Goal: Communication & Community: Participate in discussion

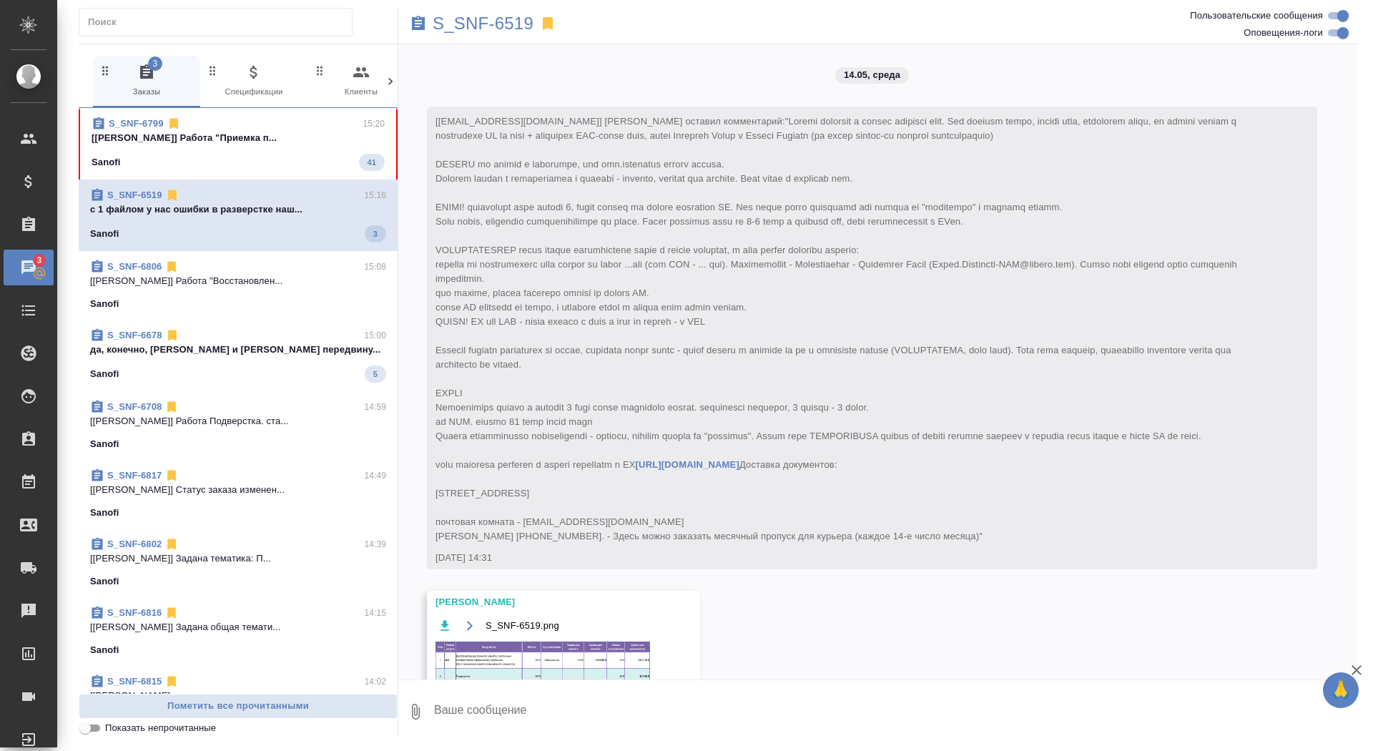
scroll to position [32708, 0]
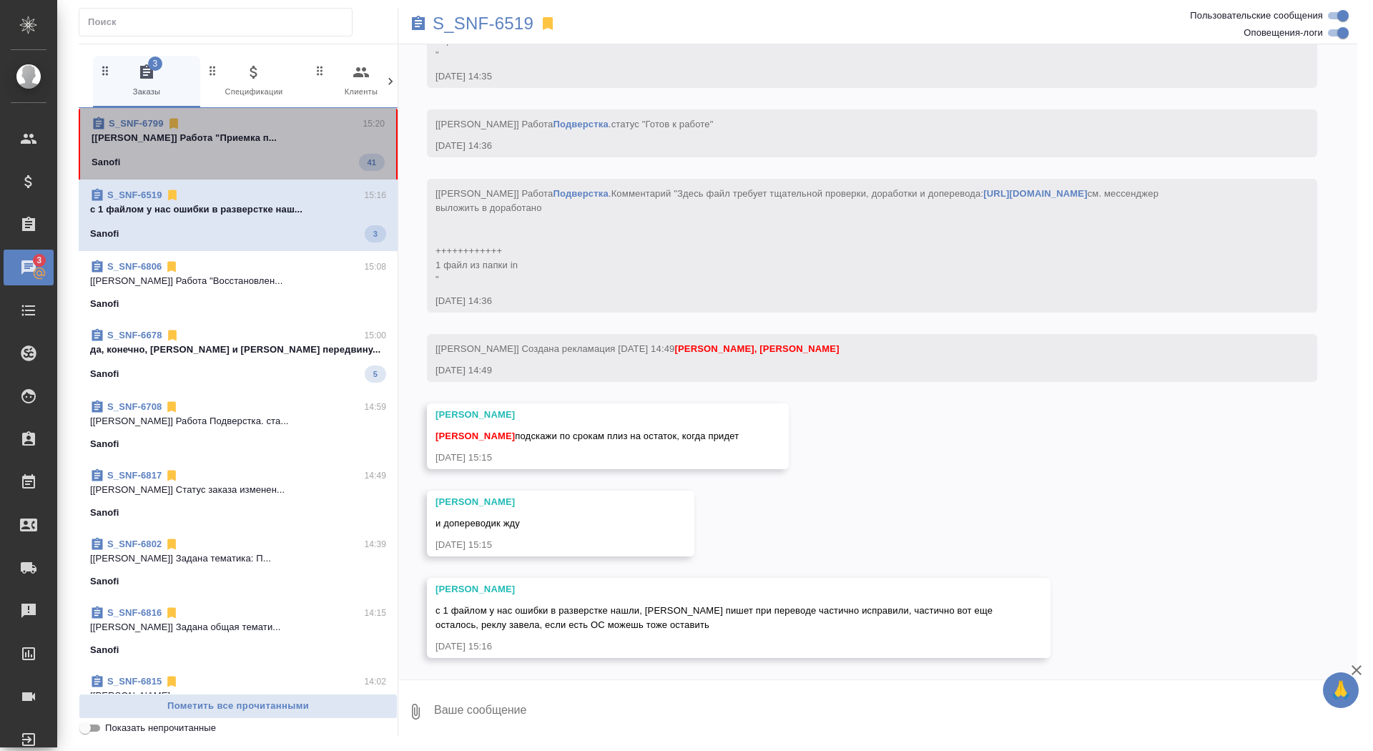
click at [286, 153] on span "S_SNF-6799 15:20 [[PERSON_NAME]] Работа "Приемка п... Sanofi 41" at bounding box center [238, 144] width 293 height 54
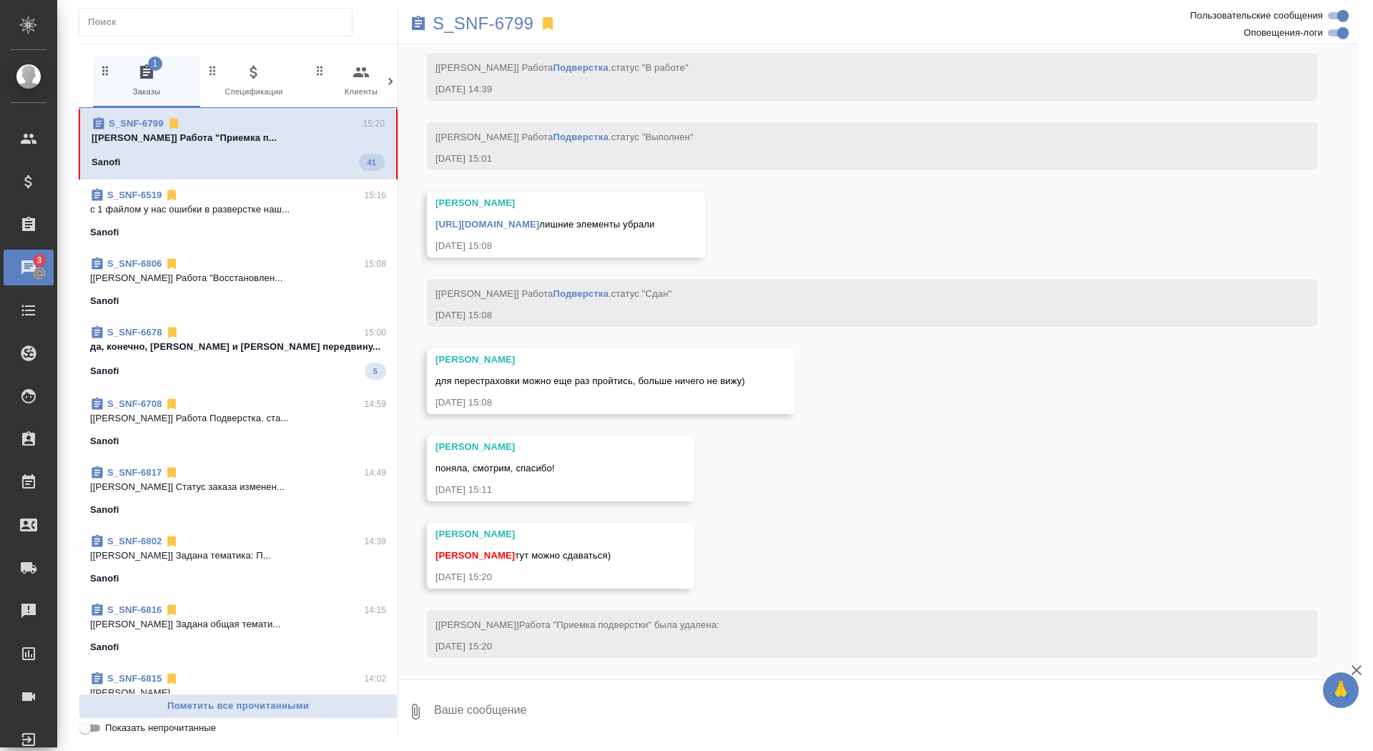
scroll to position [9074, 0]
click at [634, 683] on div at bounding box center [877, 683] width 959 height 7
click at [642, 694] on textarea at bounding box center [895, 711] width 925 height 49
type textarea "забрала, спасибо!"
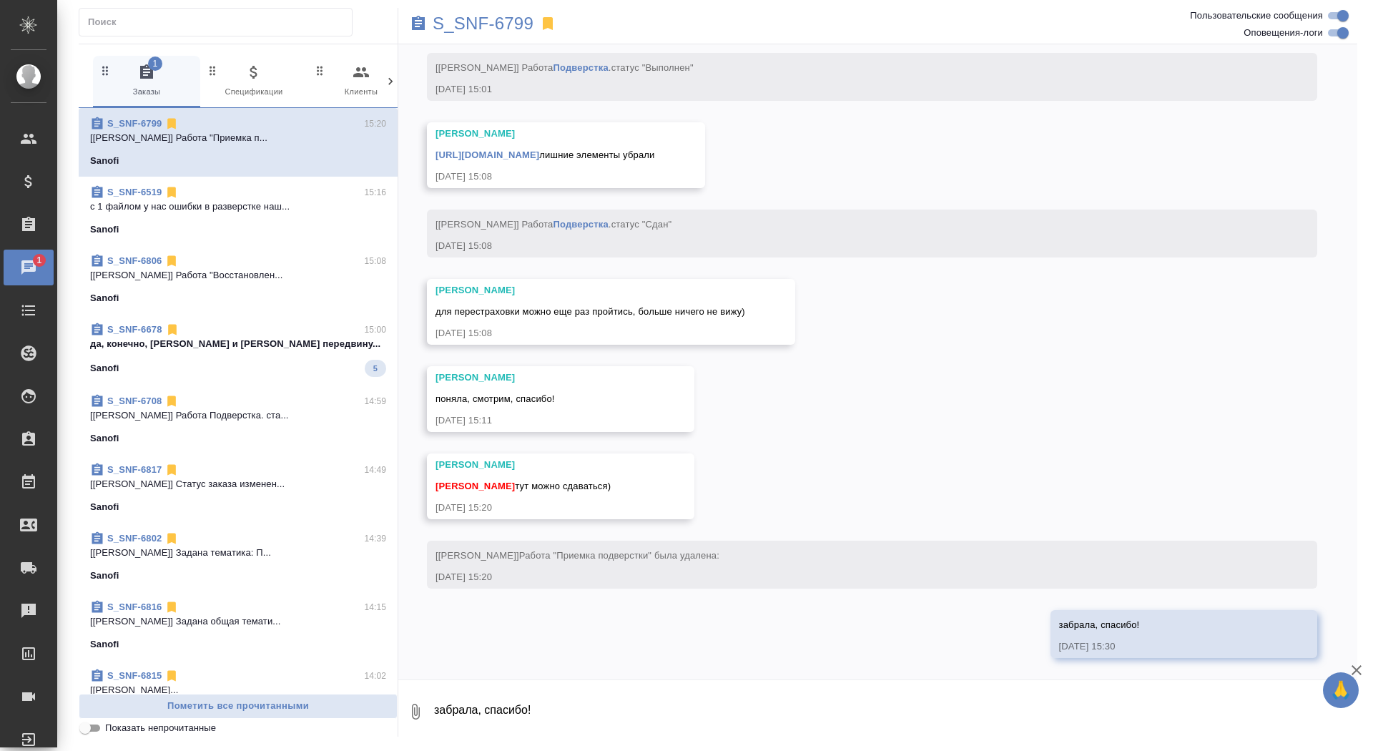
scroll to position [9143, 0]
click at [539, 149] on link "[URL][DOMAIN_NAME]" at bounding box center [488, 154] width 104 height 11
click at [476, 33] on div "S_SNF-6799" at bounding box center [717, 23] width 639 height 31
click at [475, 26] on p "S_SNF-6799" at bounding box center [483, 23] width 101 height 14
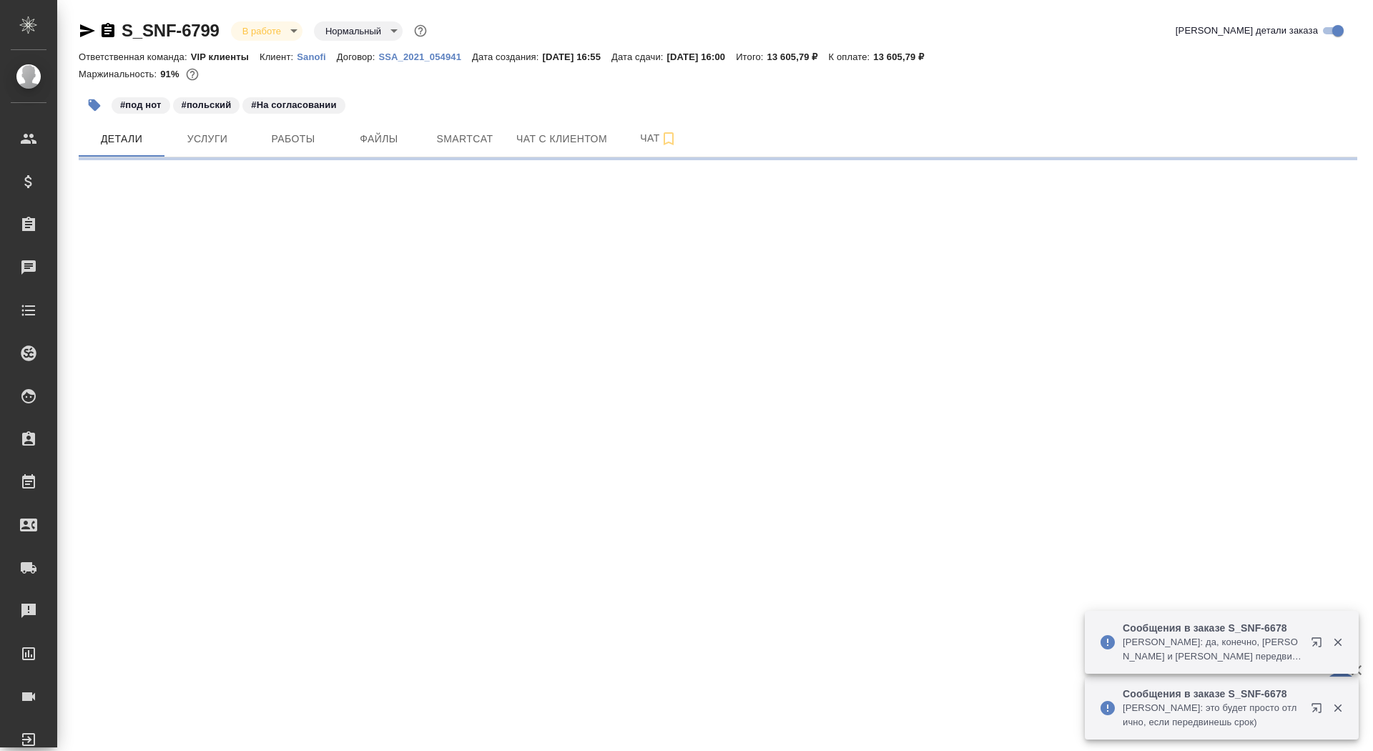
click at [107, 29] on icon "button" at bounding box center [108, 30] width 13 height 14
select select "RU"
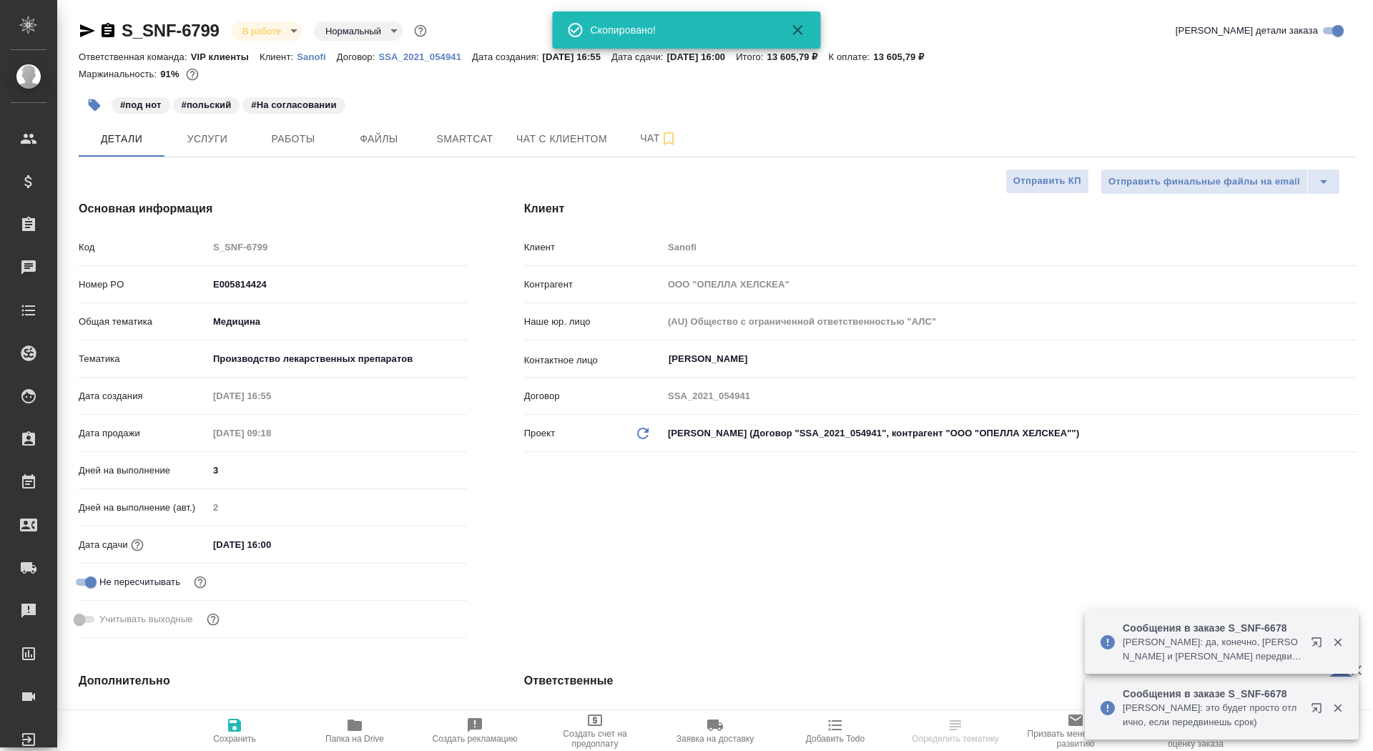
type textarea "x"
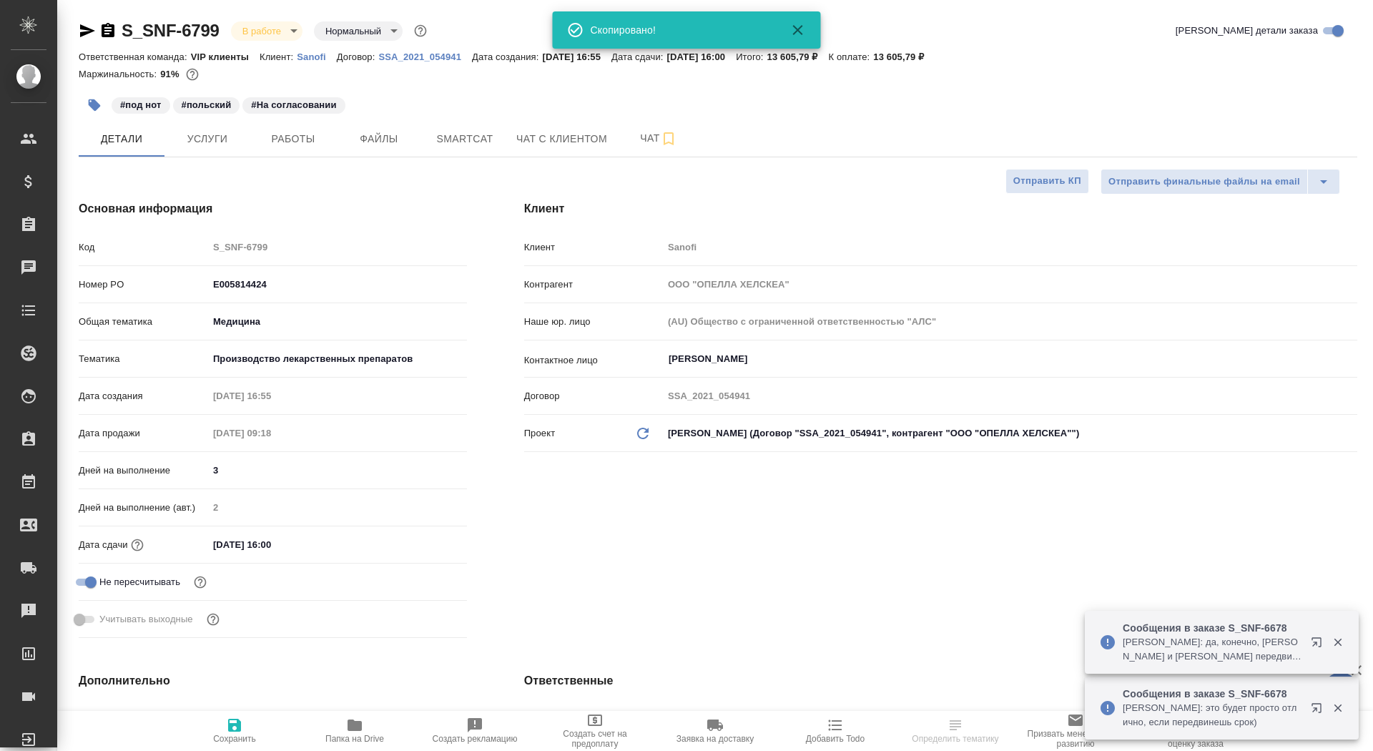
type textarea "x"
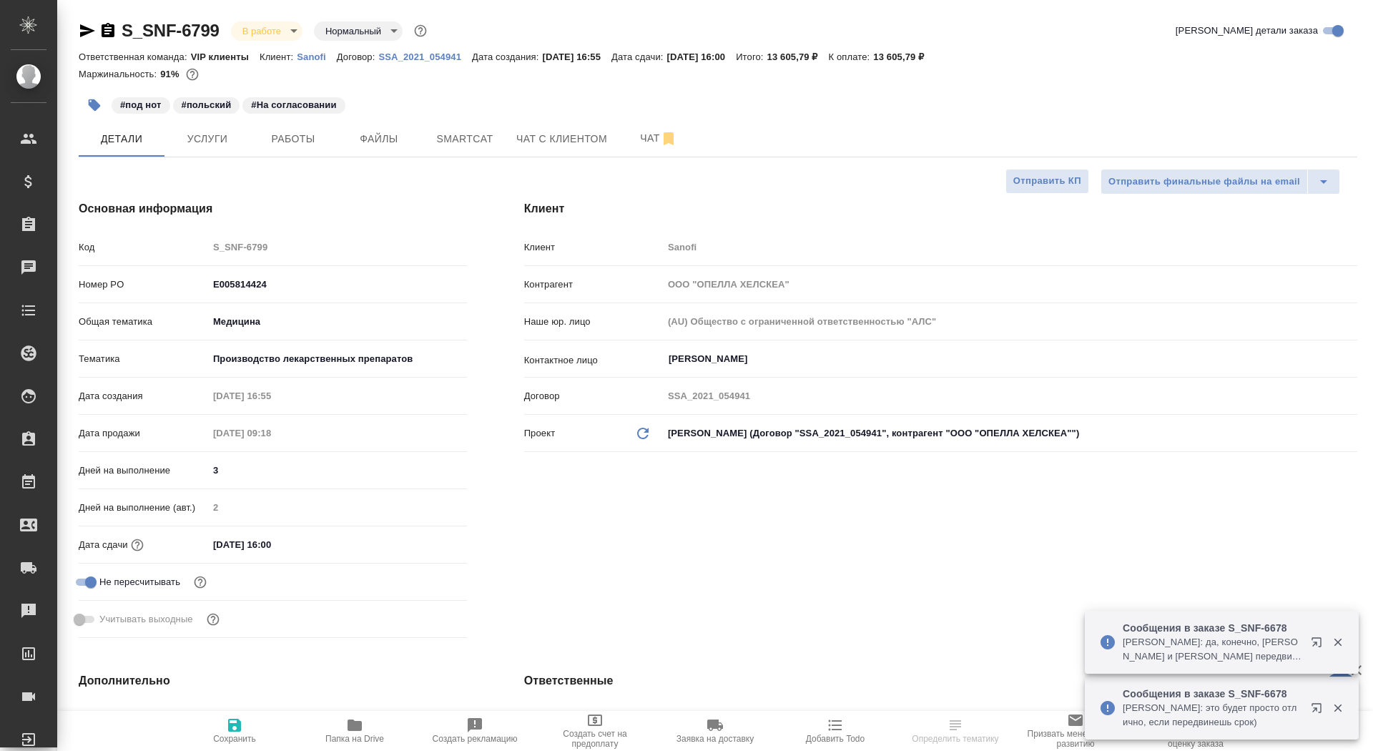
type textarea "x"
select select "RU"
type textarea "x"
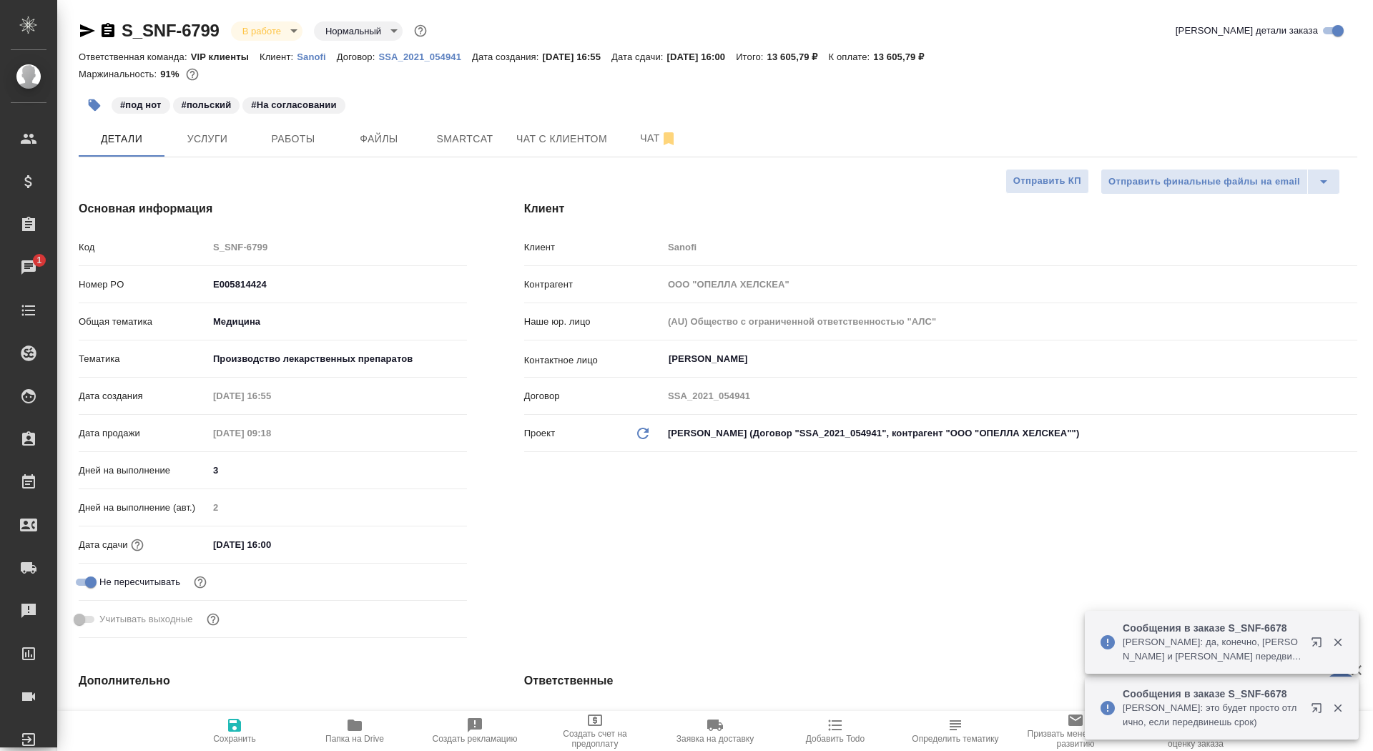
type textarea "x"
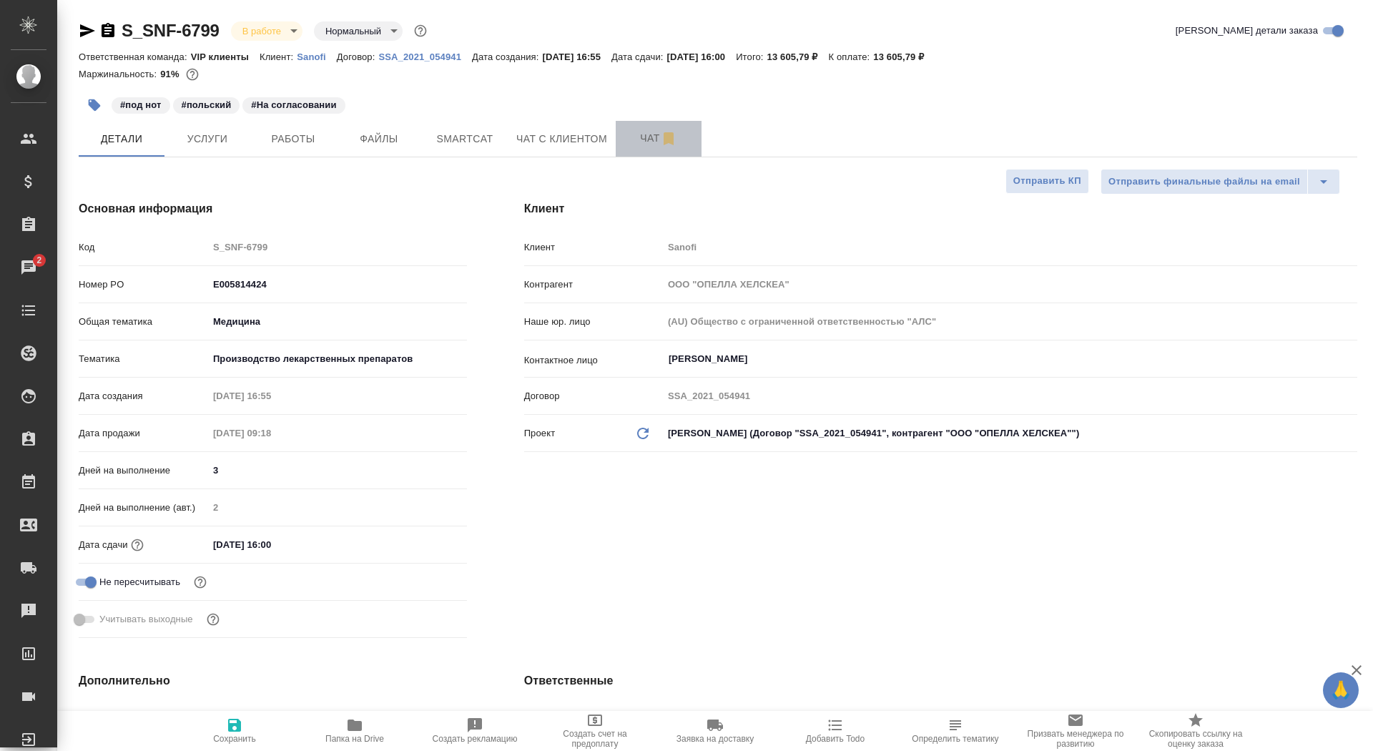
click at [641, 132] on span "Чат" at bounding box center [658, 138] width 69 height 18
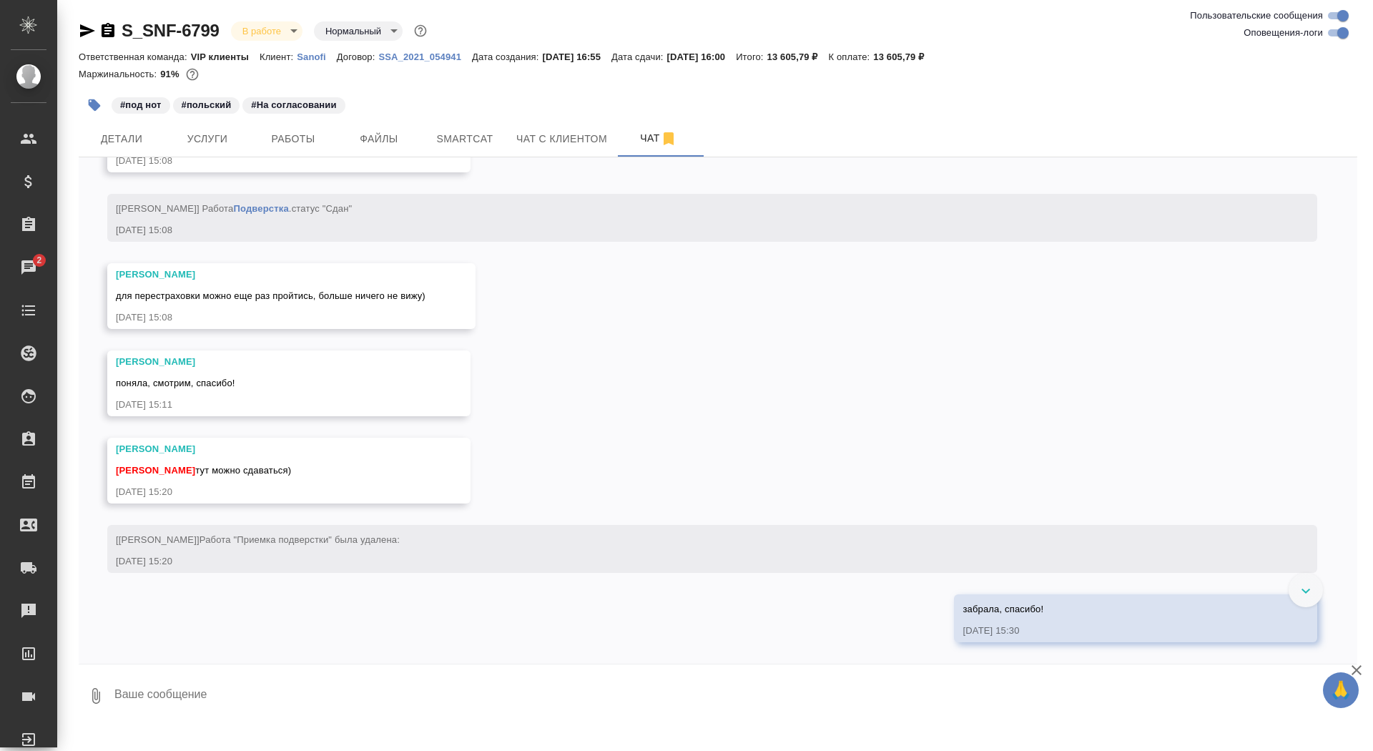
scroll to position [8838, 0]
click at [127, 140] on span "Детали" at bounding box center [121, 139] width 69 height 18
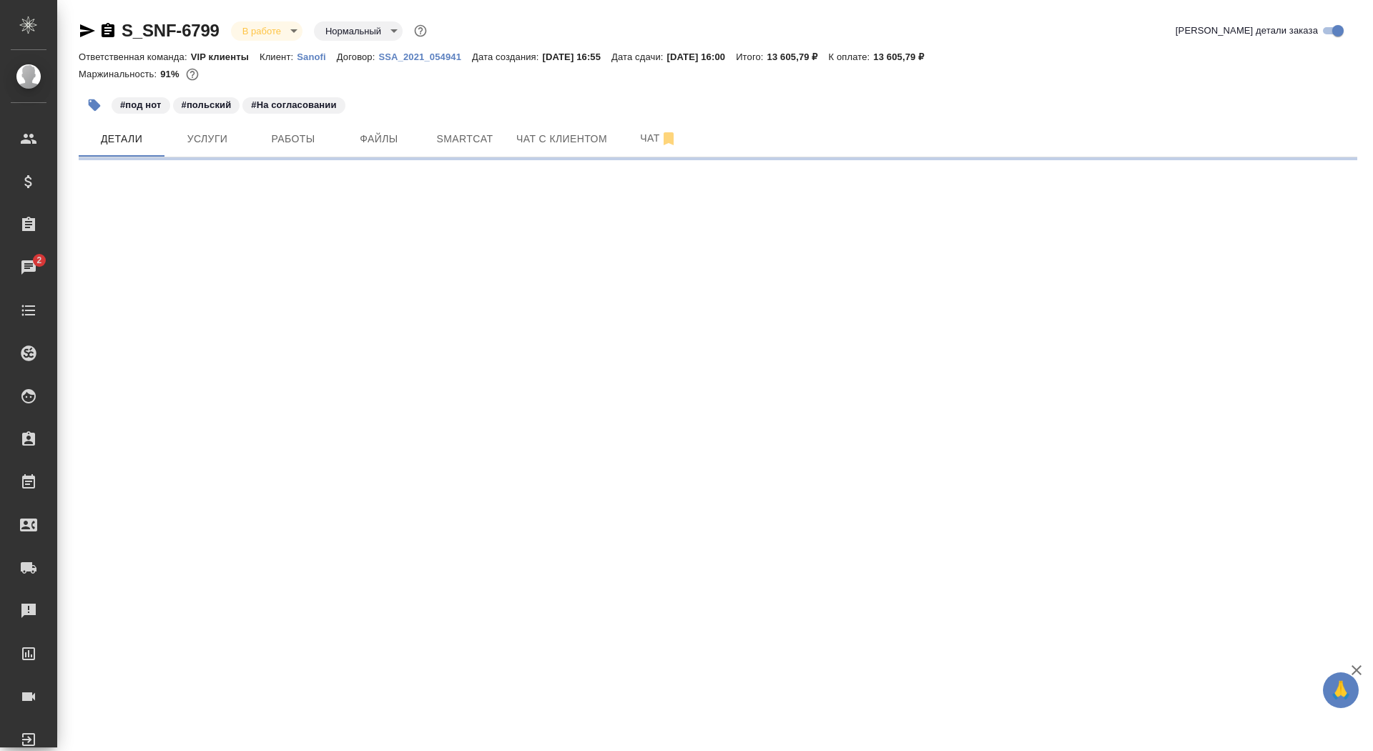
select select "RU"
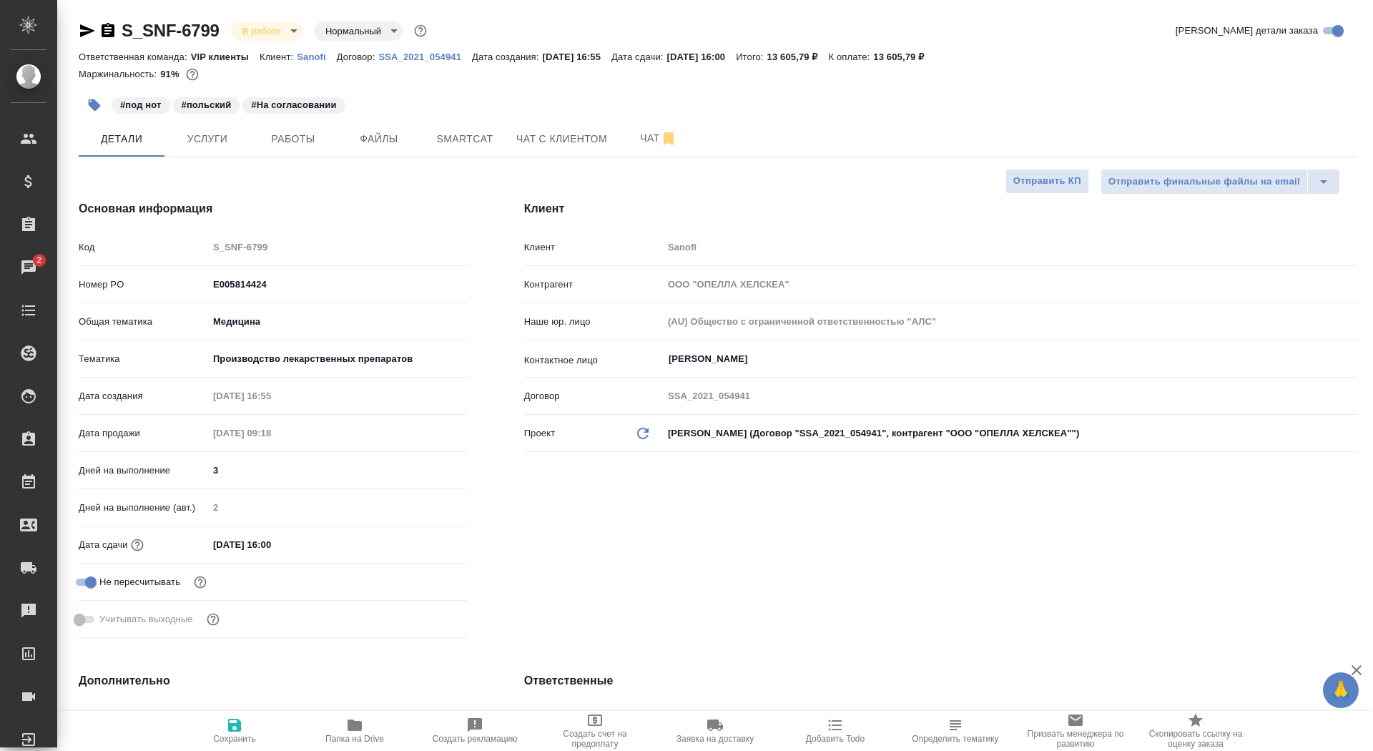
type textarea "x"
click at [220, 123] on button "Услуги" at bounding box center [207, 139] width 86 height 36
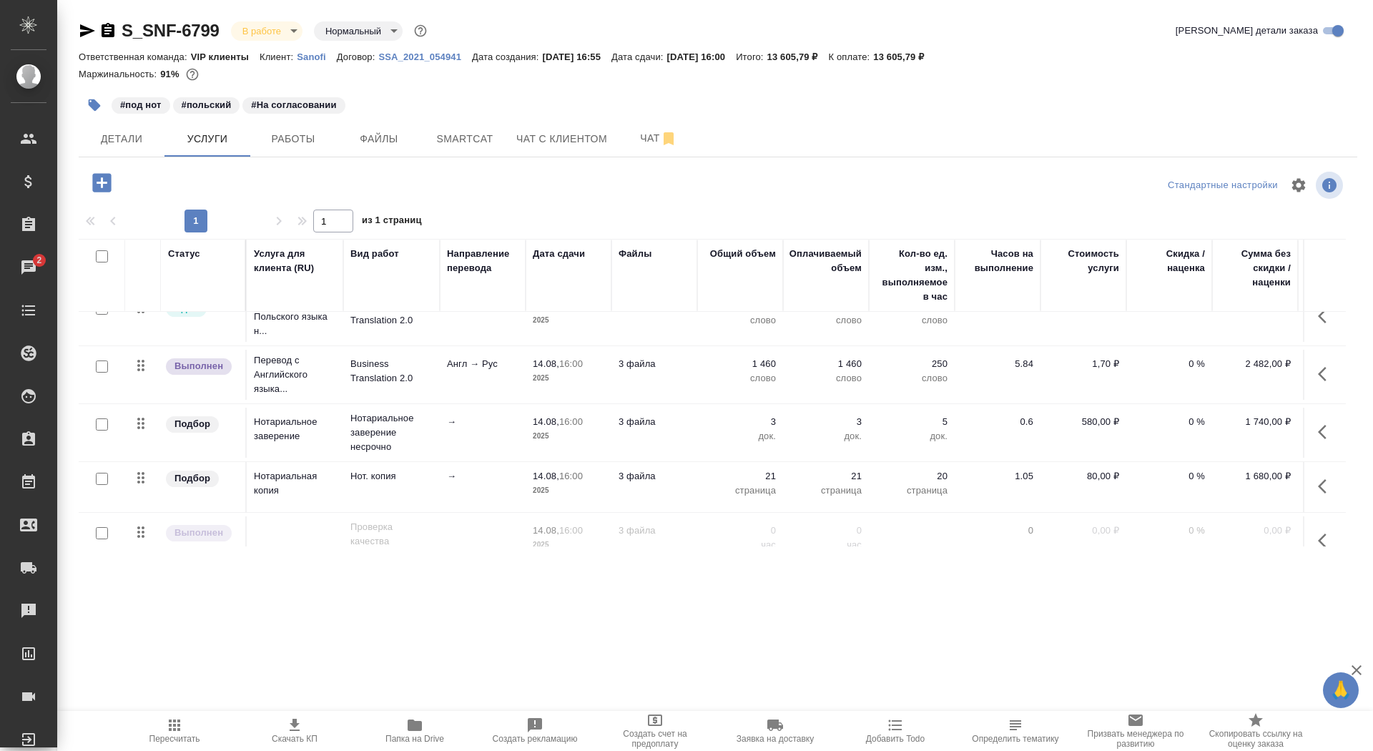
scroll to position [104, 0]
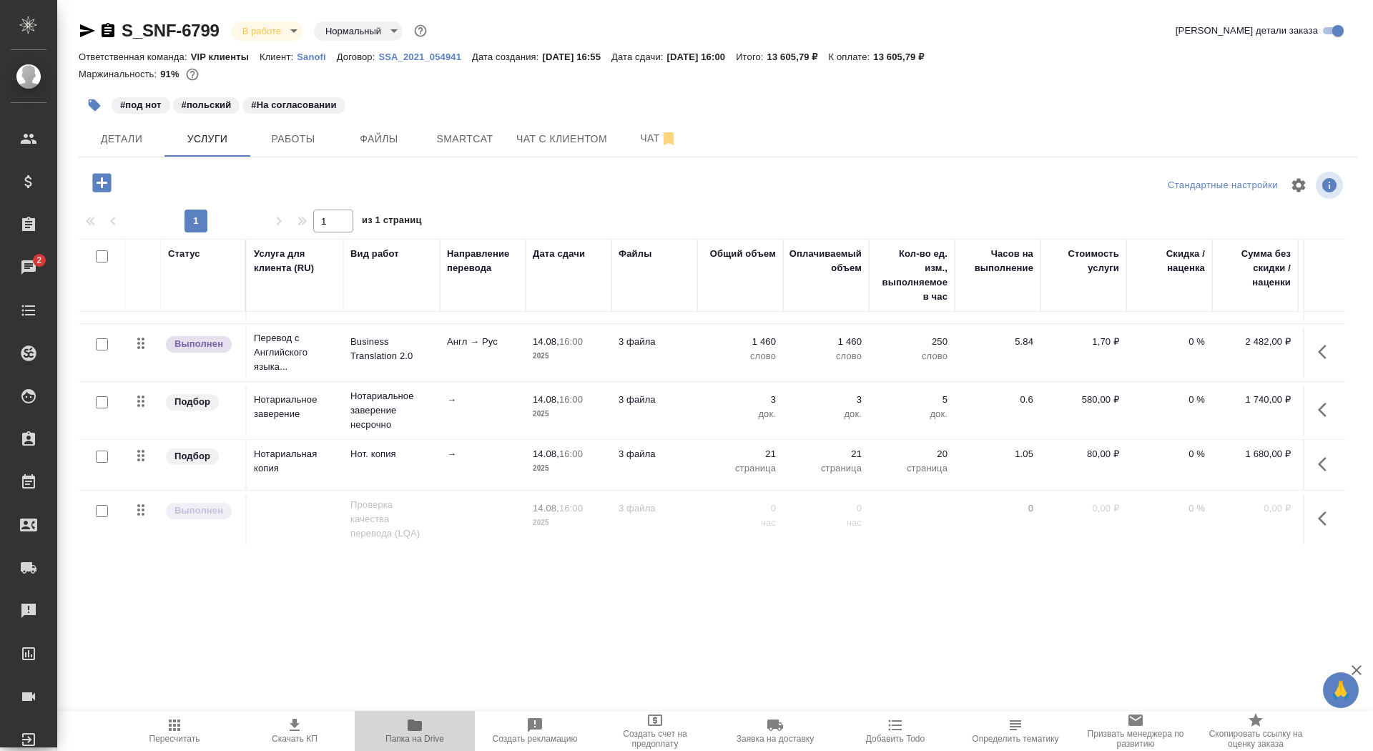
click at [411, 742] on span "Папка на Drive" at bounding box center [414, 739] width 59 height 10
click at [131, 148] on button "Детали" at bounding box center [122, 139] width 86 height 36
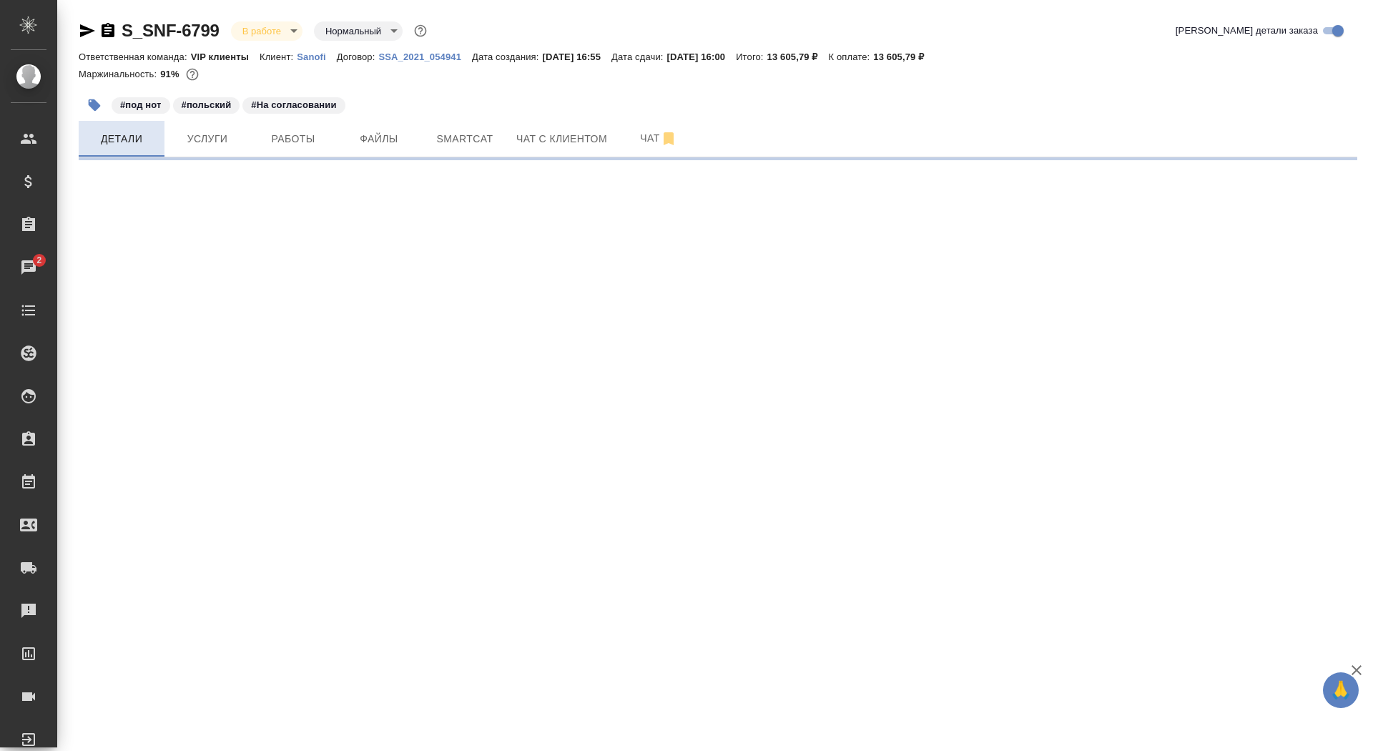
select select "RU"
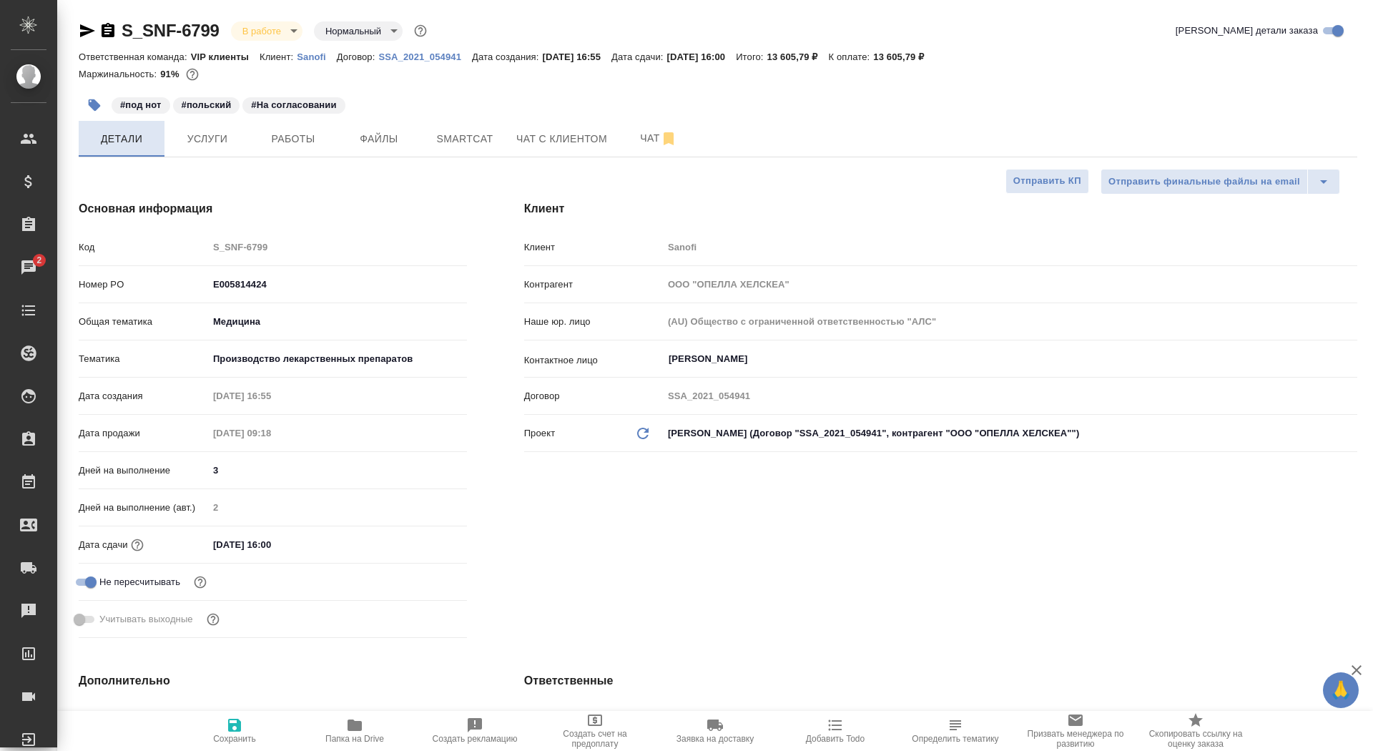
type textarea "x"
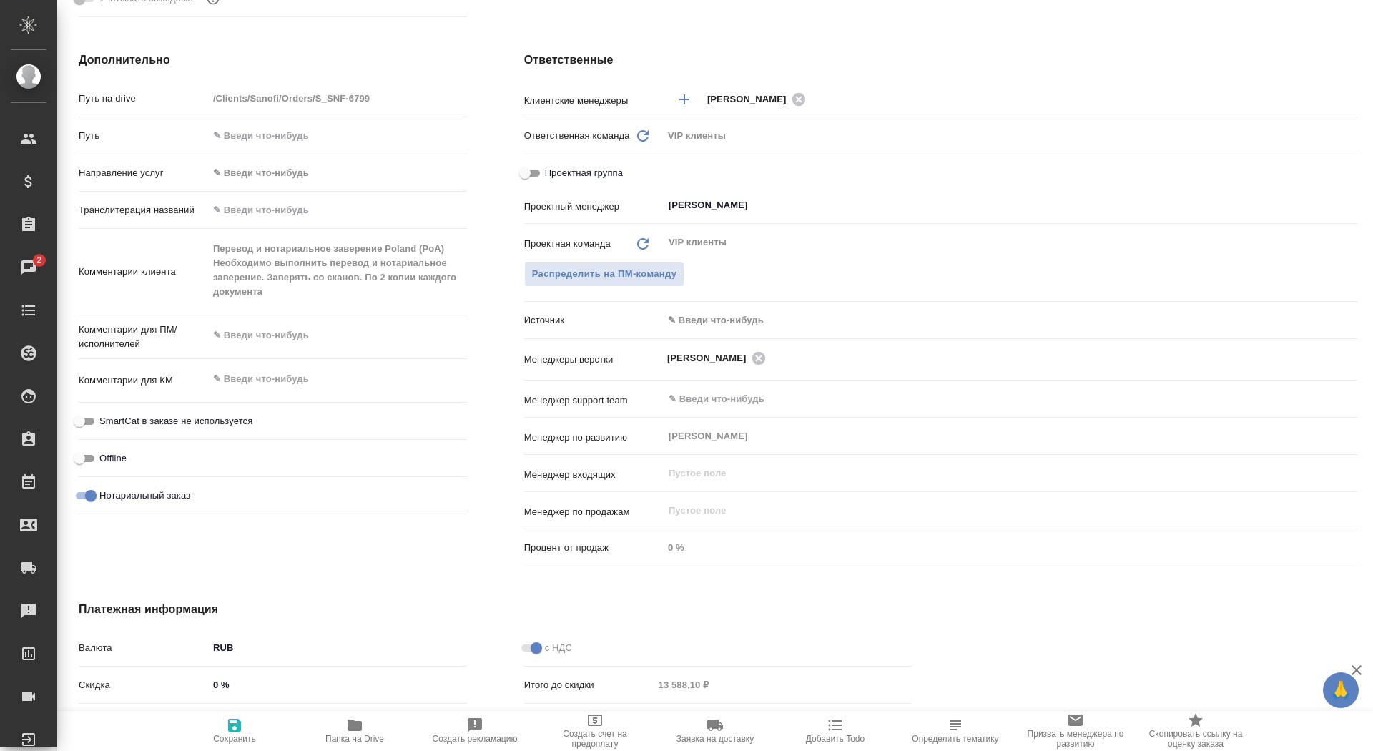
scroll to position [606, 0]
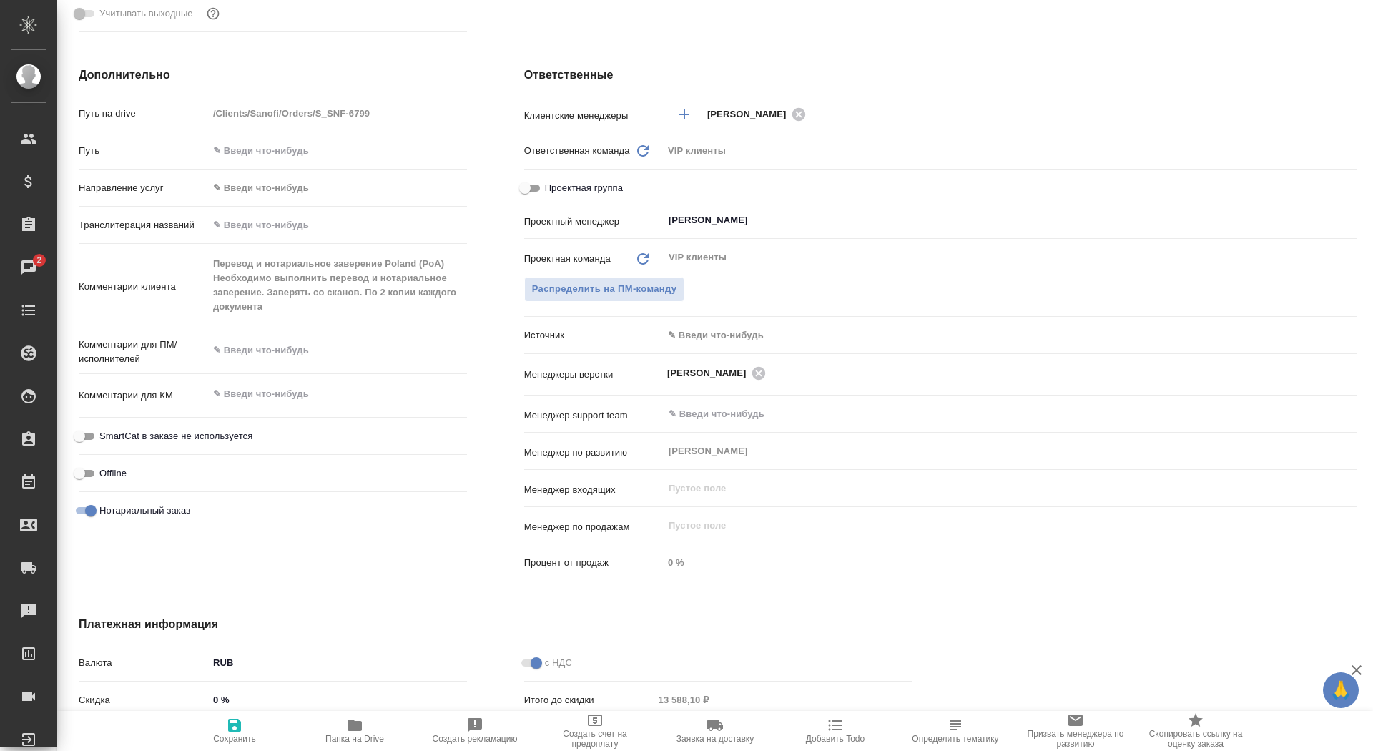
type textarea "x"
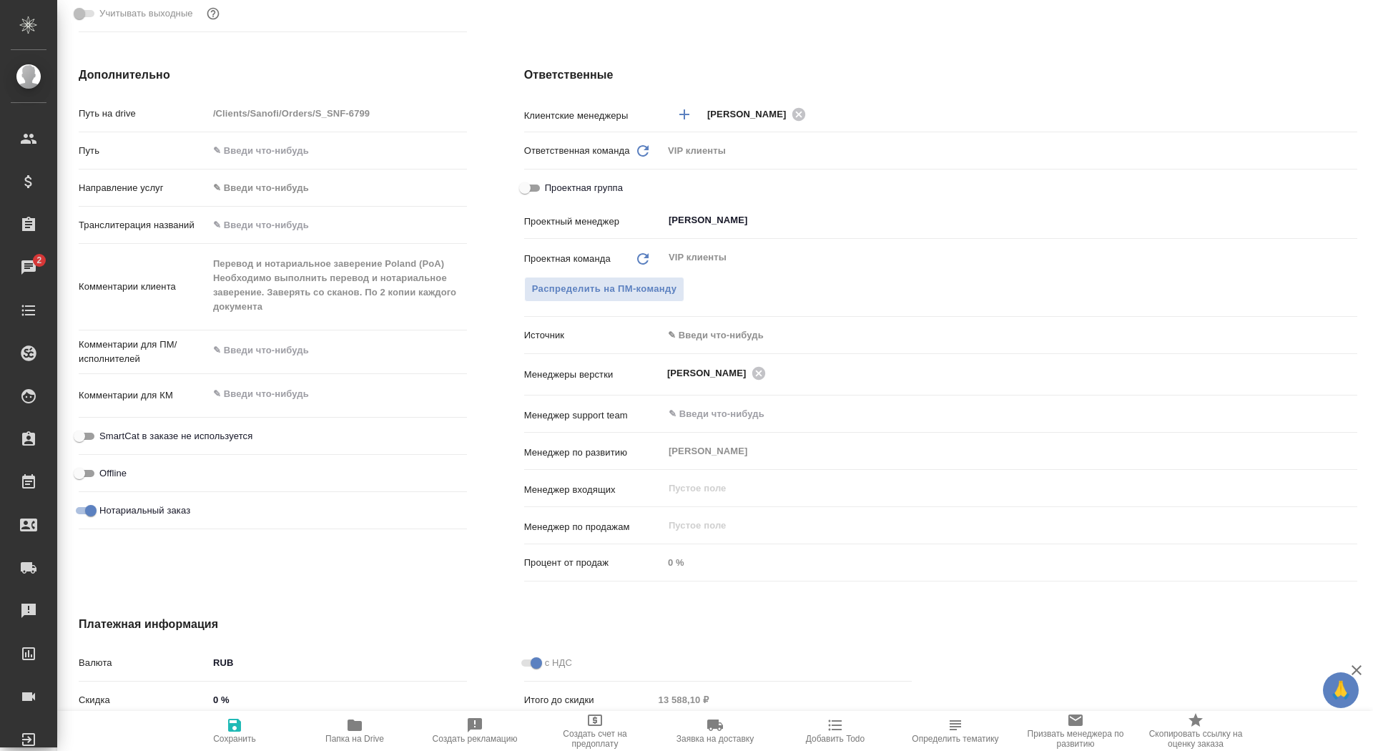
type textarea "x"
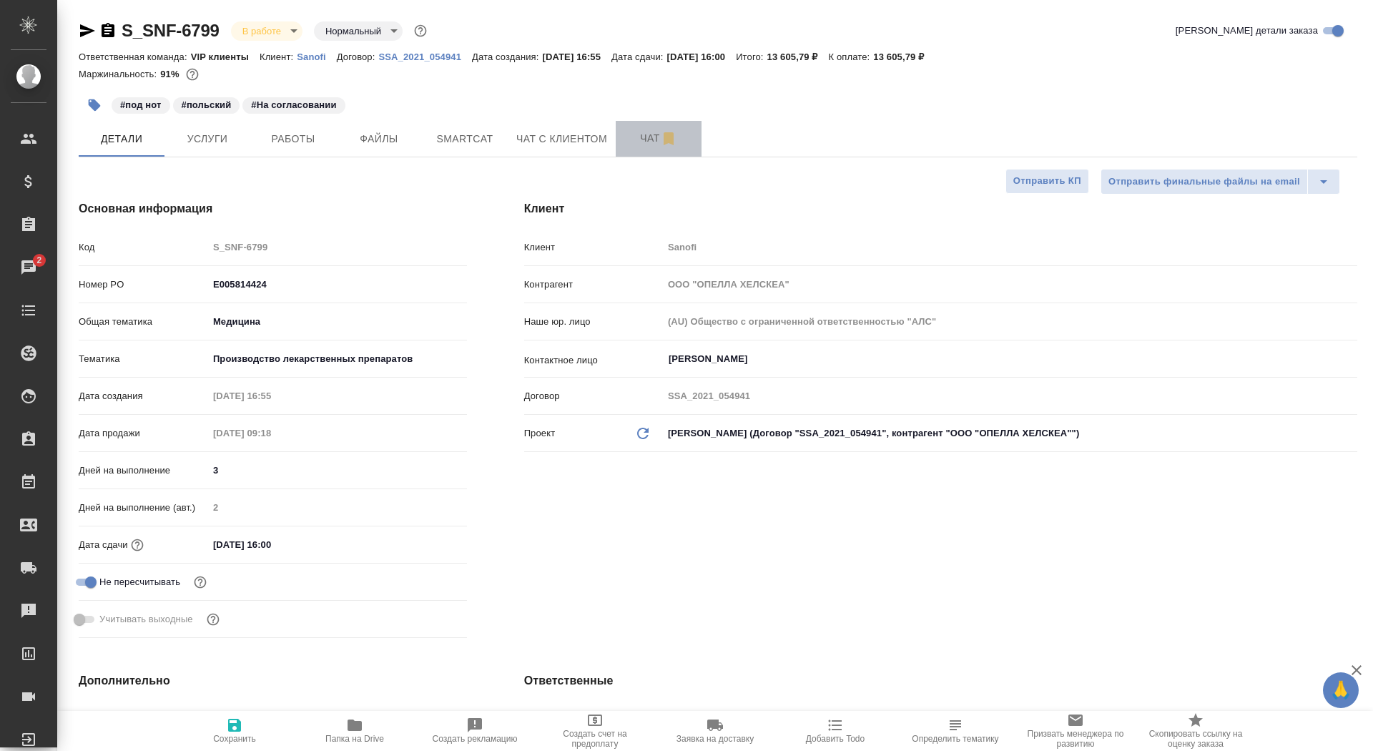
click at [642, 135] on span "Чат" at bounding box center [658, 138] width 69 height 18
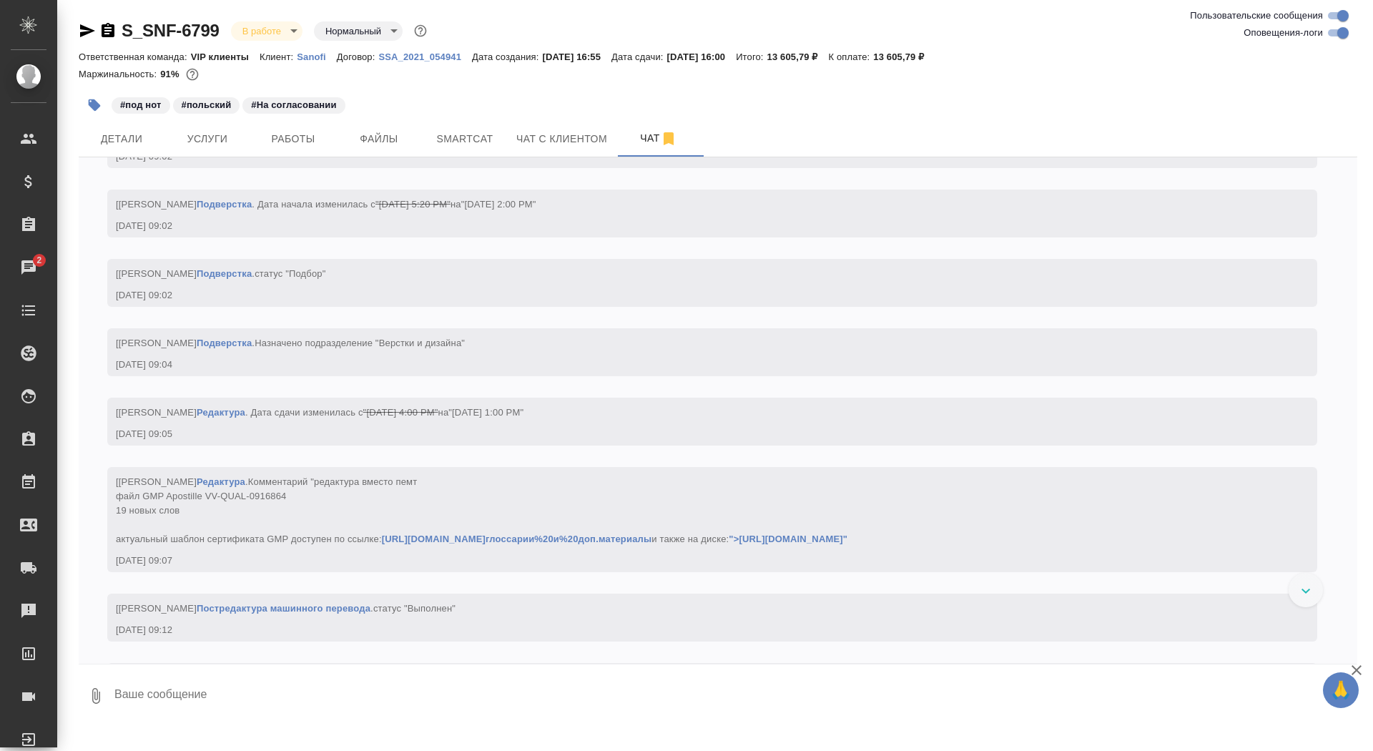
click at [333, 694] on textarea at bounding box center [735, 696] width 1244 height 49
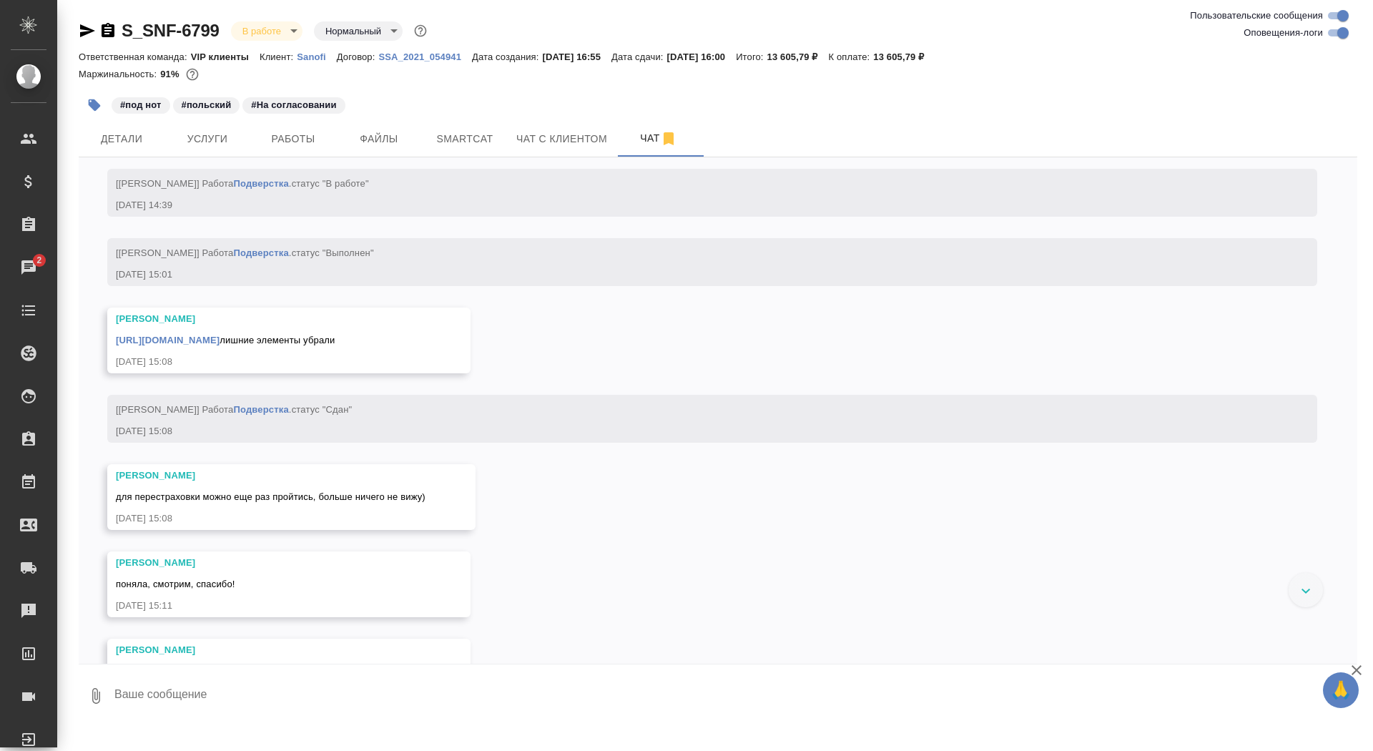
scroll to position [9144, 0]
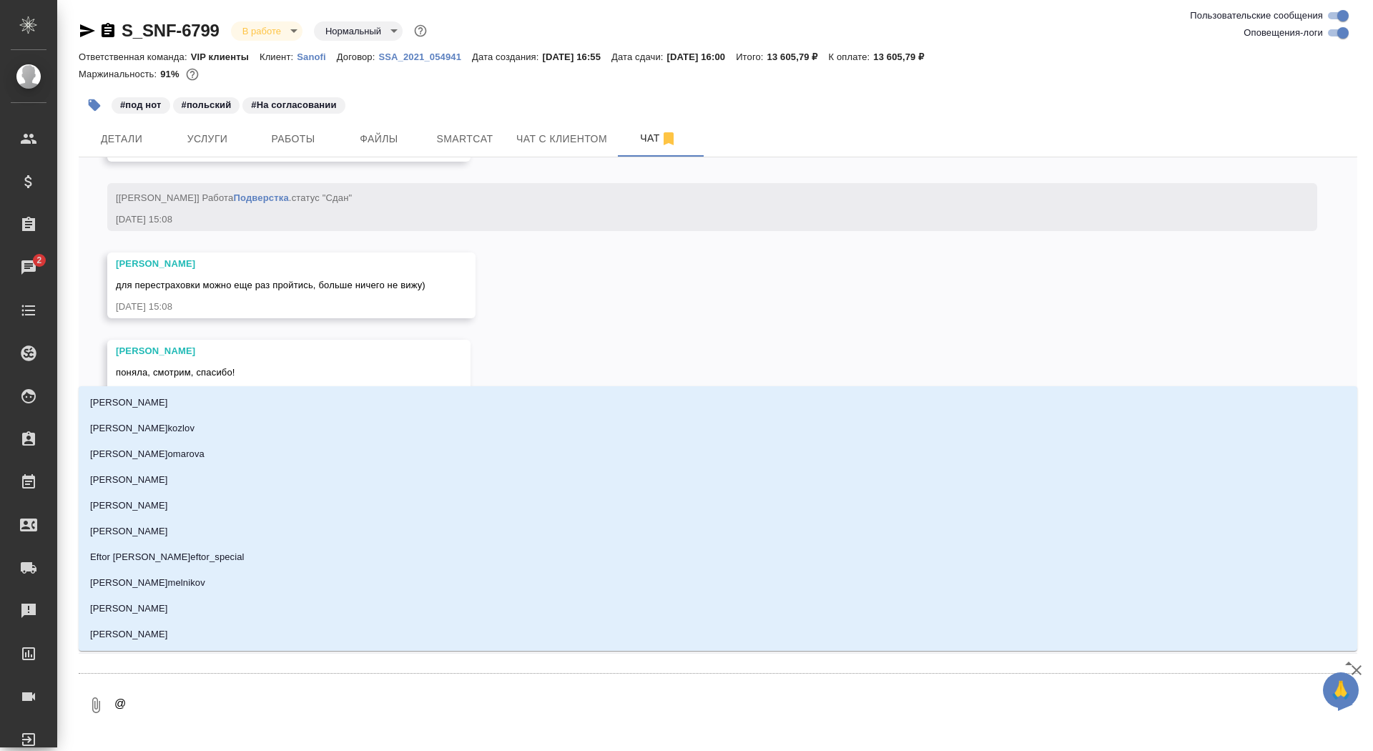
type textarea "@г"
type input "г"
type textarea "@го"
type input "го"
type textarea "@гор"
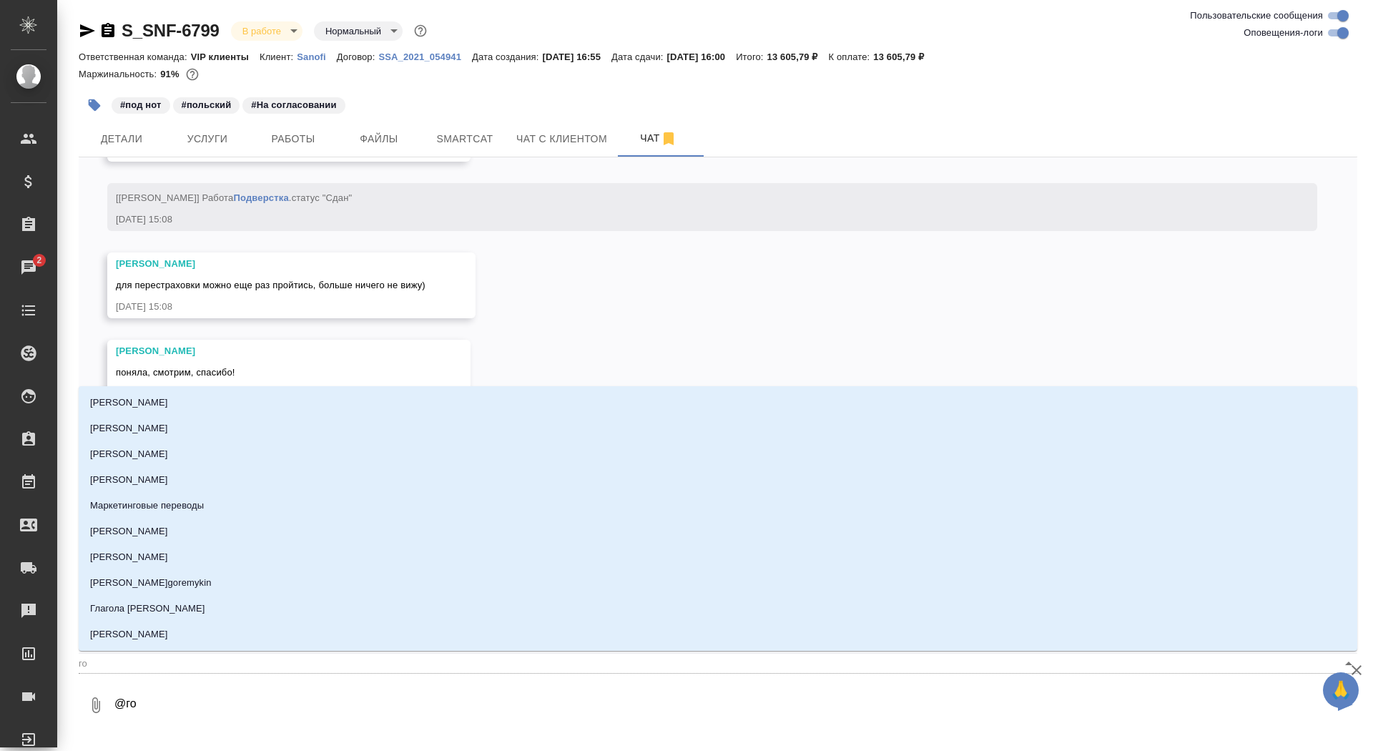
type input "гор"
type textarea "@горк"
type input "горк"
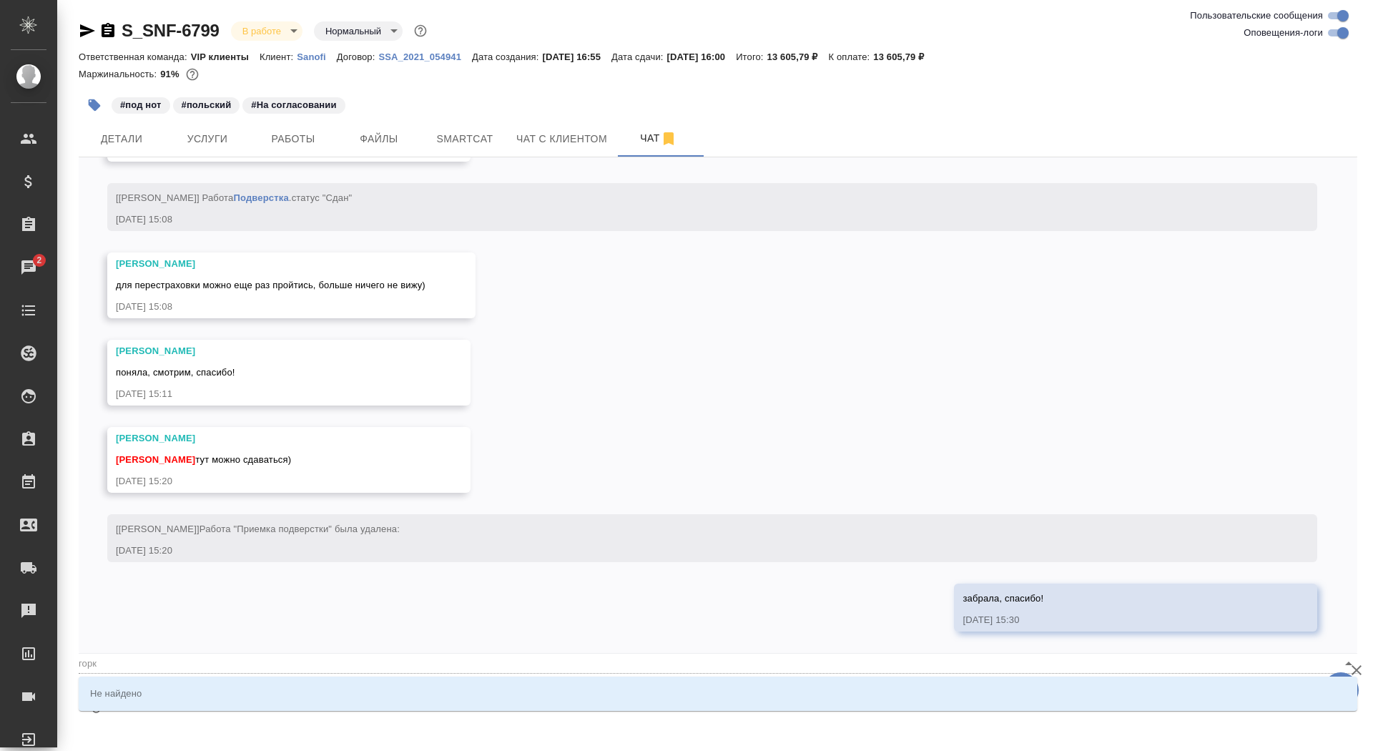
type textarea "@гор"
type input "гор"
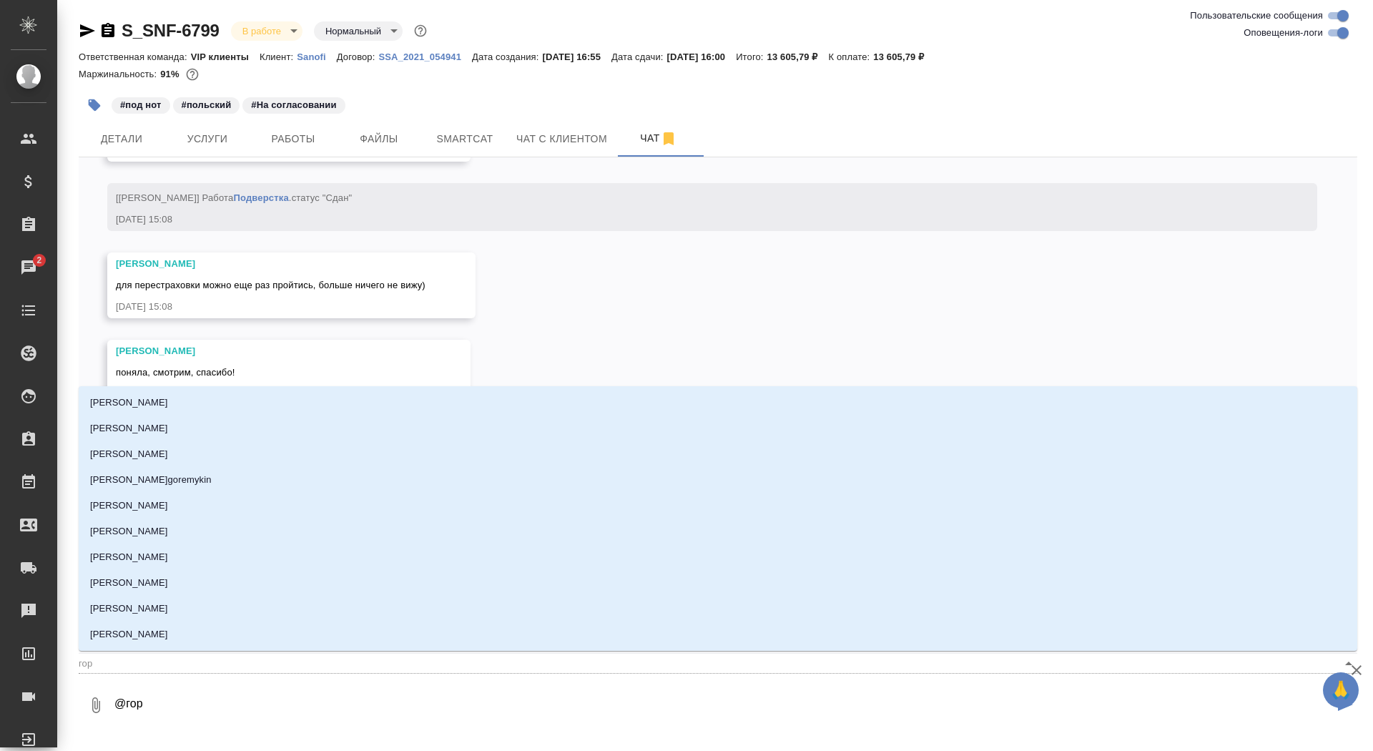
type textarea "@горш"
type input "горш"
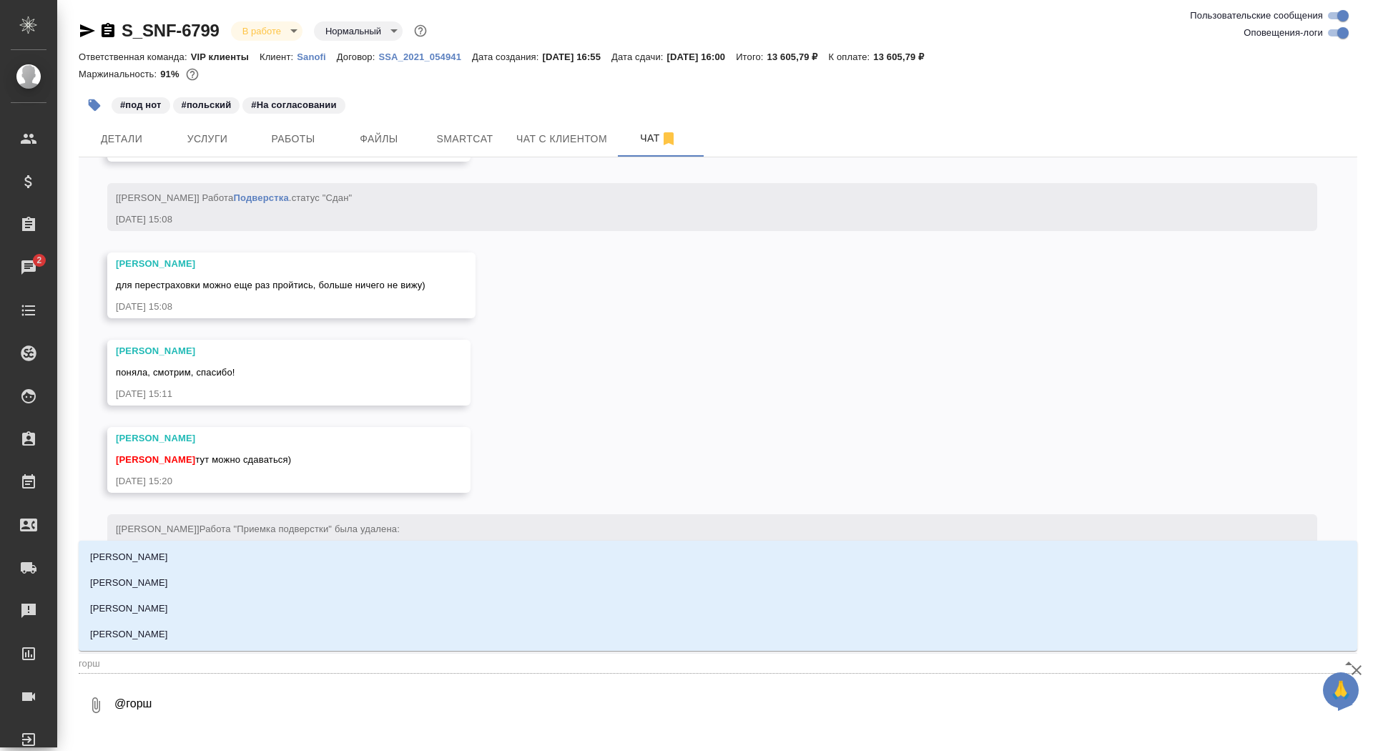
type textarea "@горшк"
type input "горшк"
type textarea "@горшко"
type input "горшко"
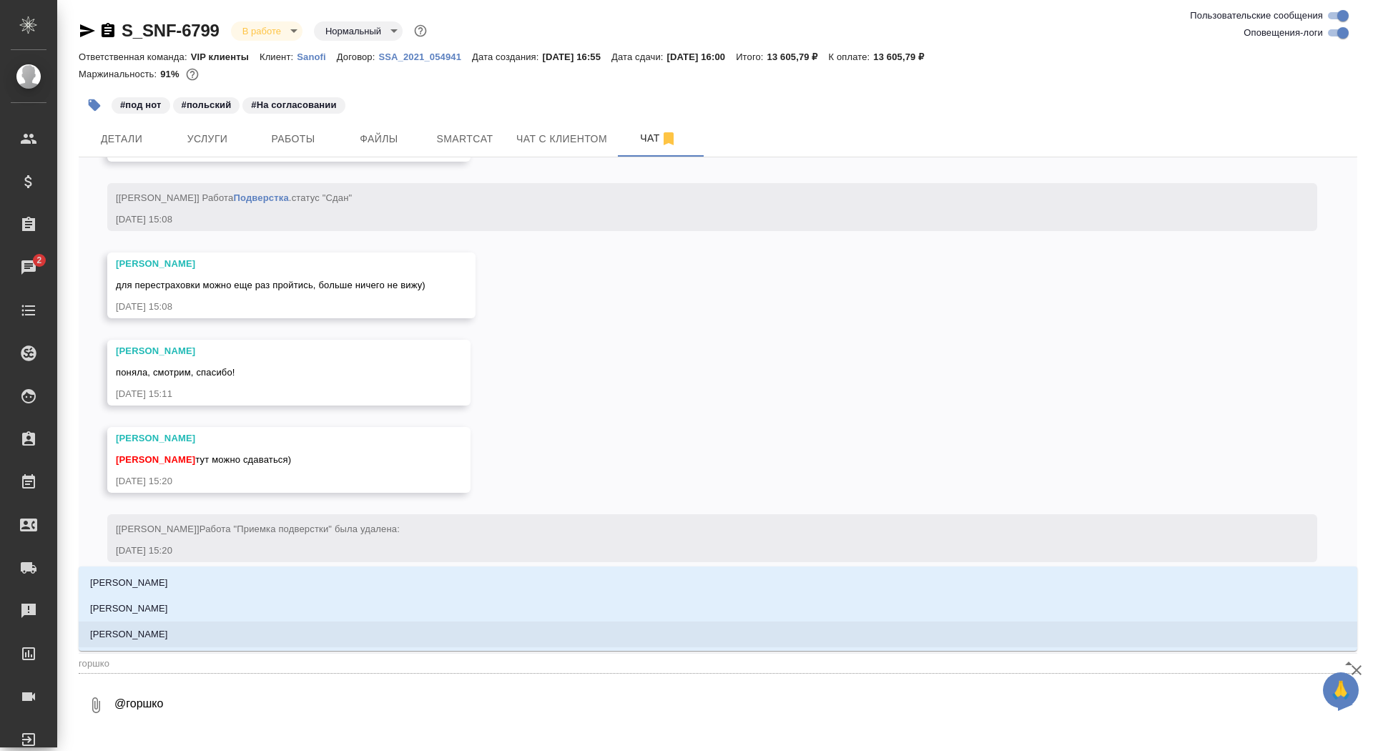
click at [349, 631] on li "[PERSON_NAME]" at bounding box center [718, 635] width 1279 height 26
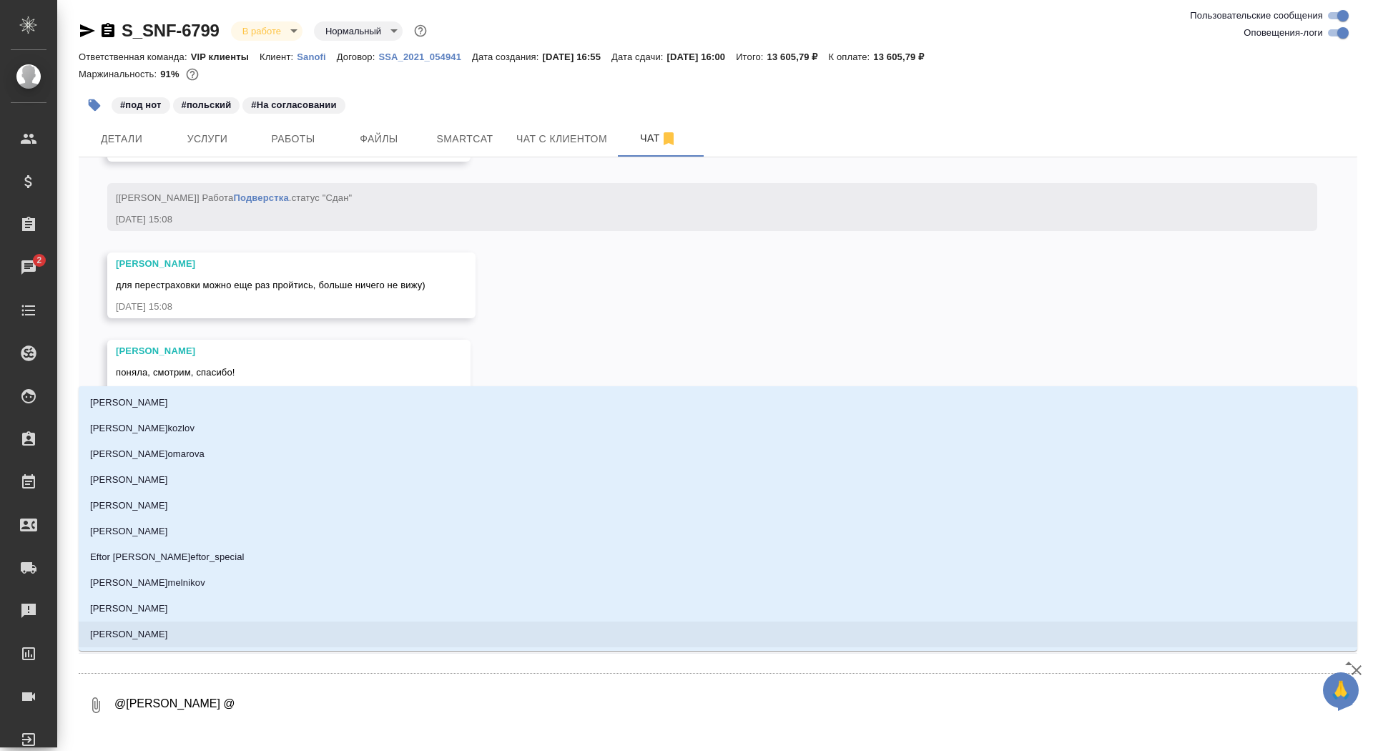
type textarea "@Горшкова Валентина @з"
type input "з"
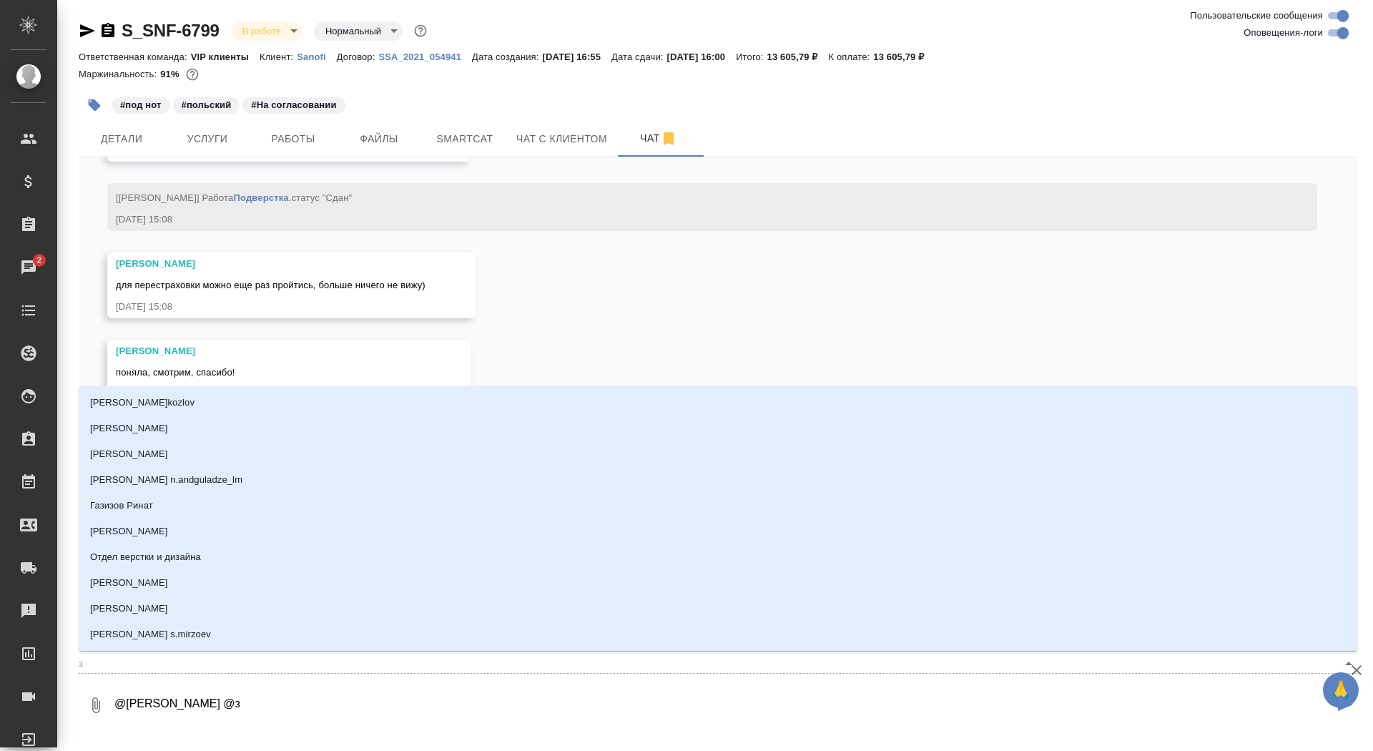
type textarea "@Горшкова Валентина @за"
type input "за"
type textarea "@Горшкова Валентина @заб"
type input "заб"
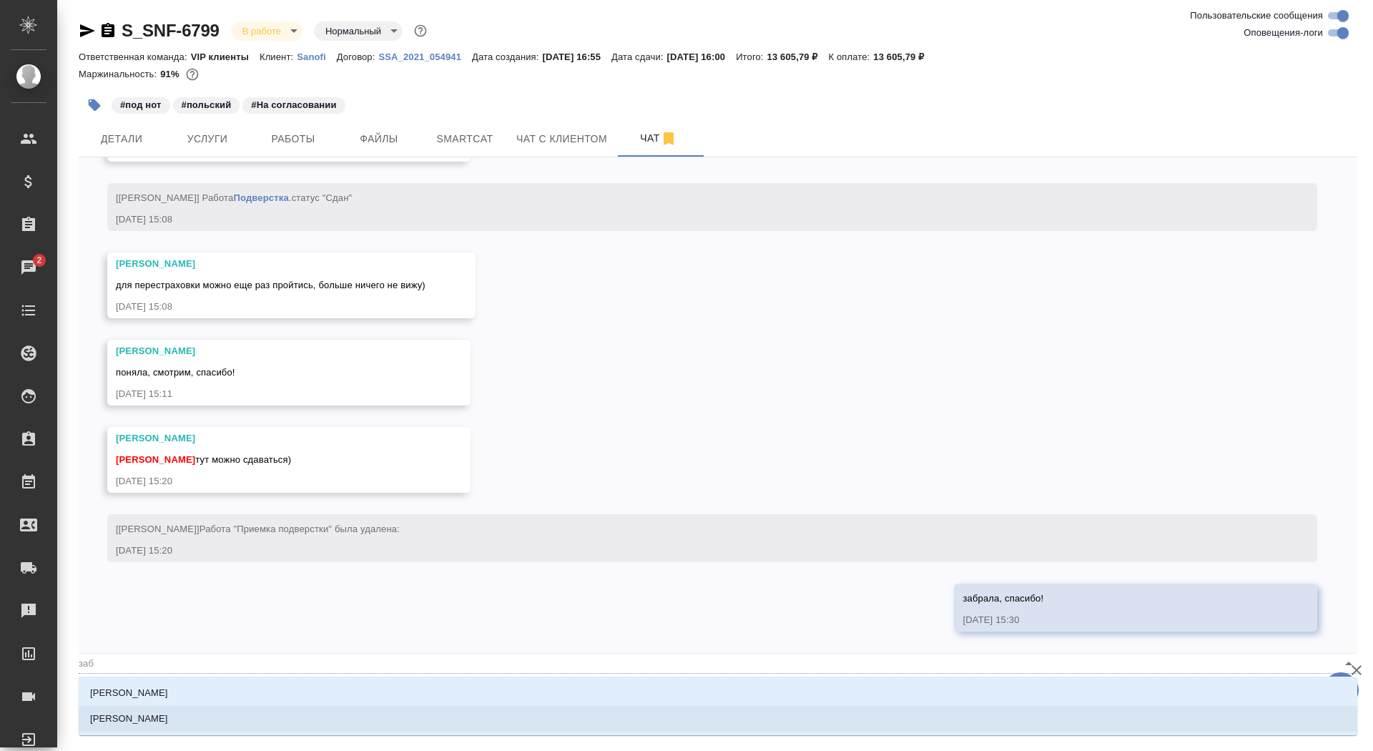
click at [312, 718] on li "[PERSON_NAME]" at bounding box center [718, 719] width 1279 height 26
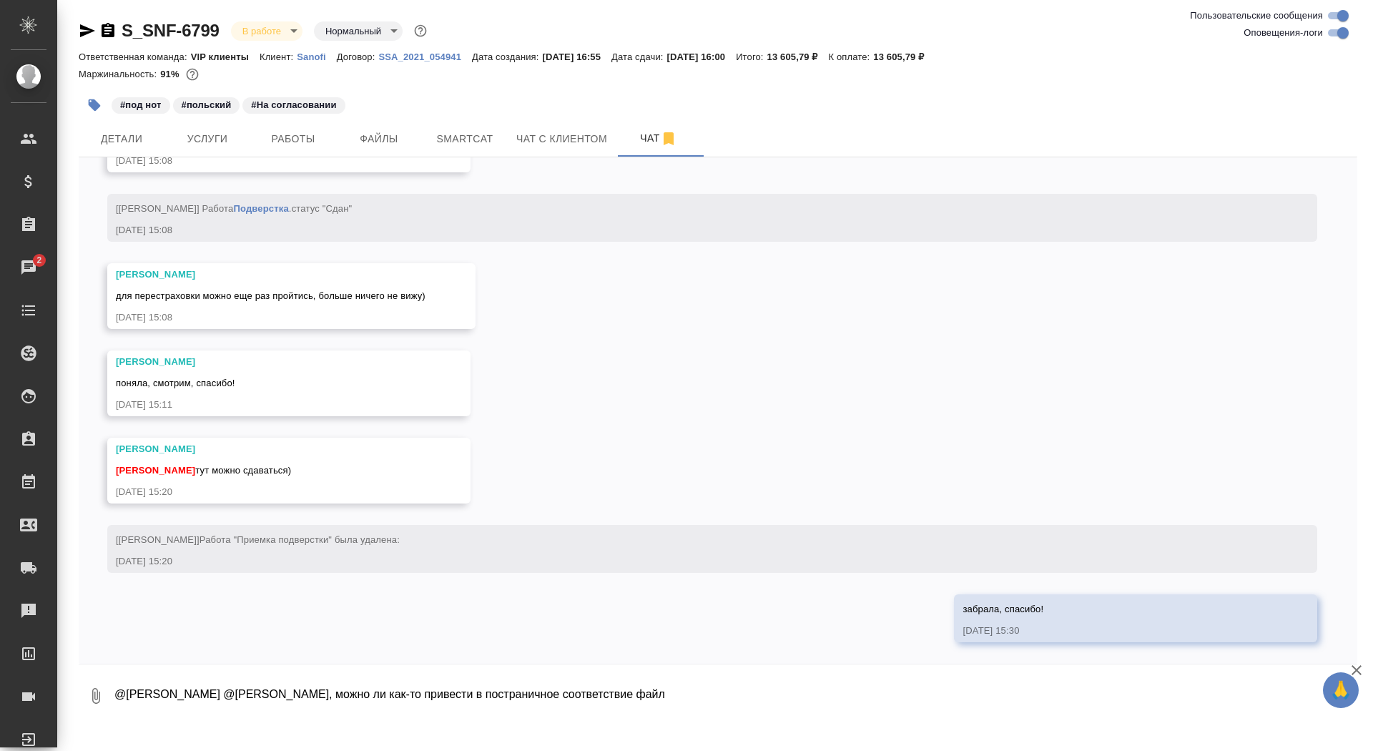
paste textarea "GMP Apostille VV-QUAL-0916864"
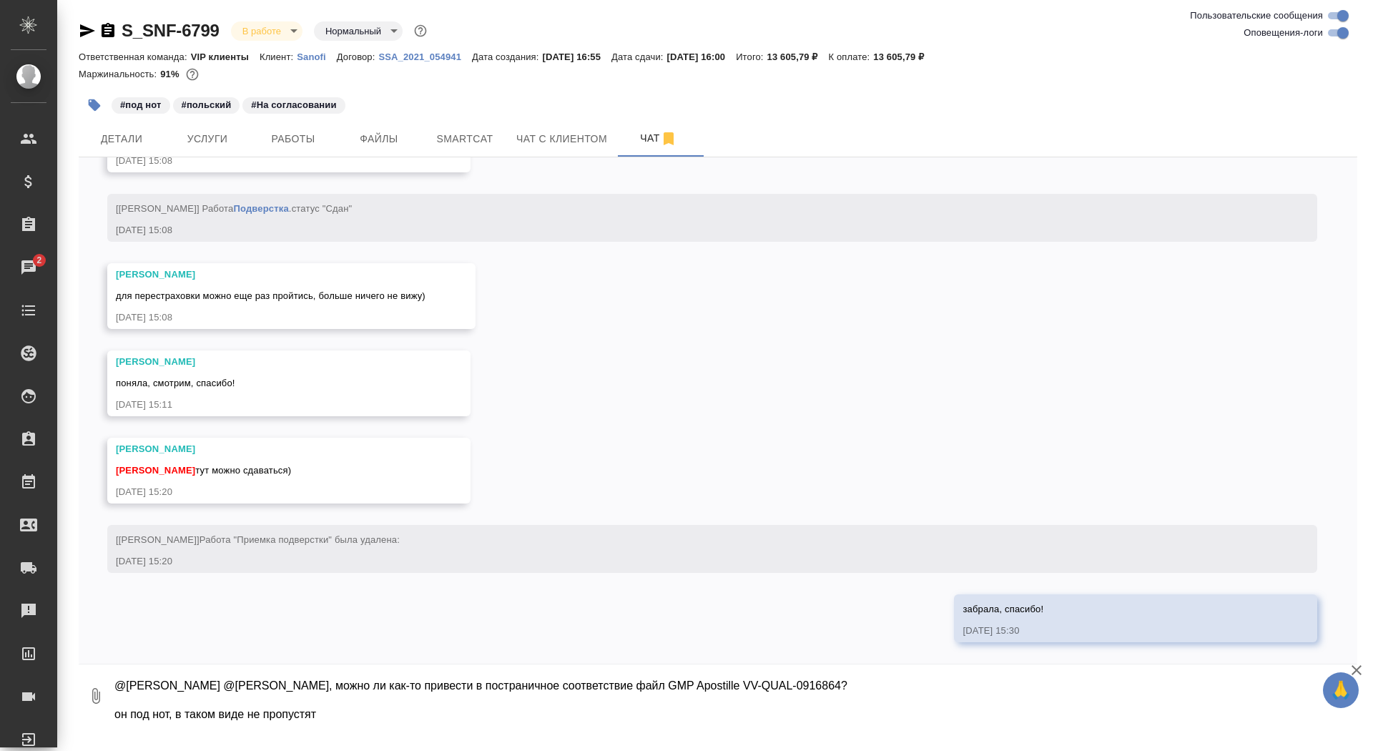
type textarea "@Горшкова Валентина @Заборова Александра коллеги, можно ли как-то привести в по…"
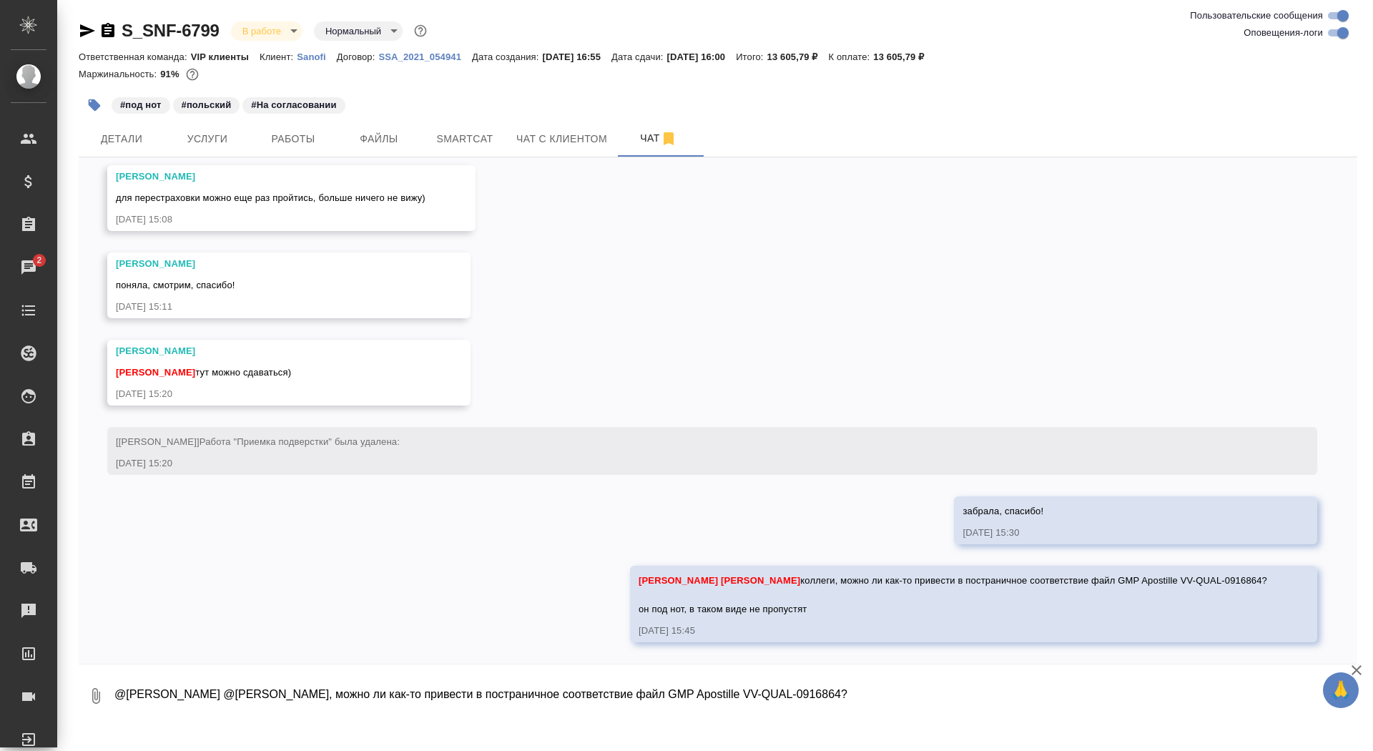
scroll to position [9241, 0]
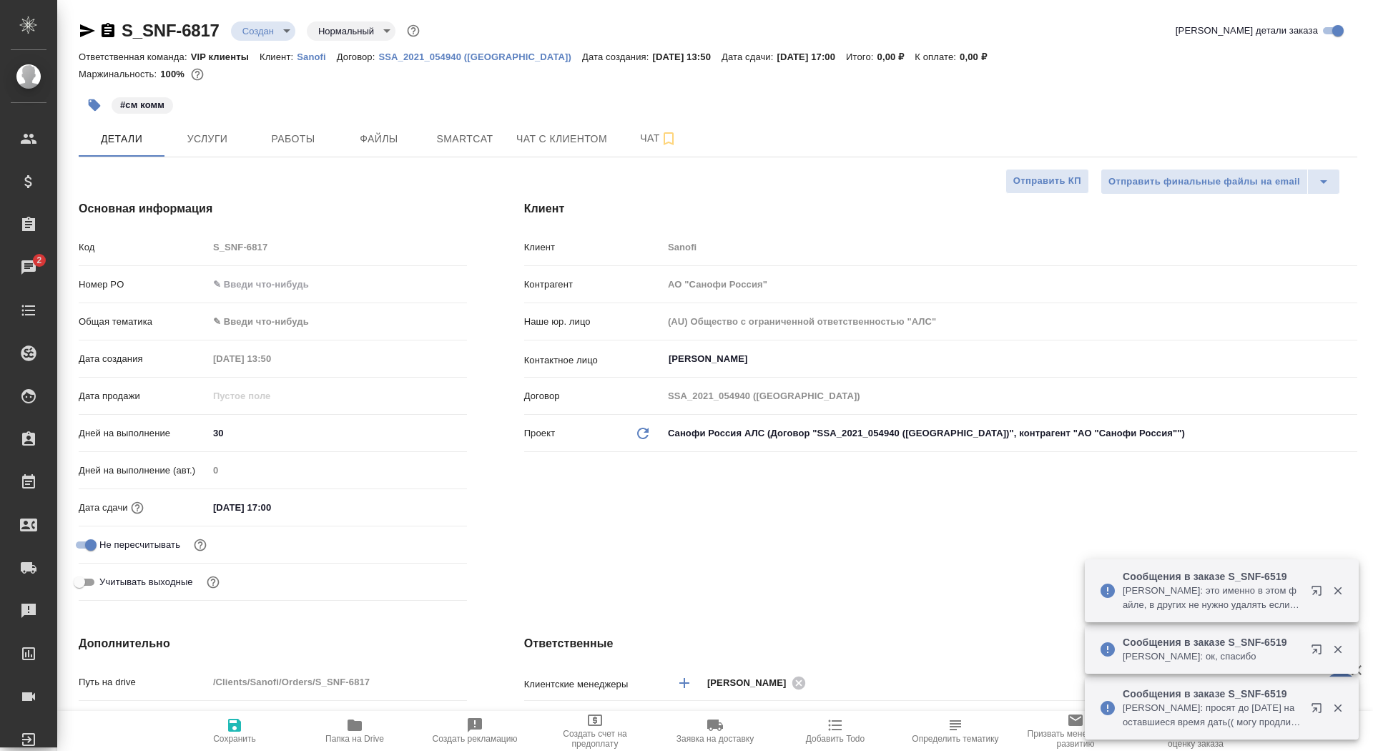
select select "RU"
